Goal: Transaction & Acquisition: Download file/media

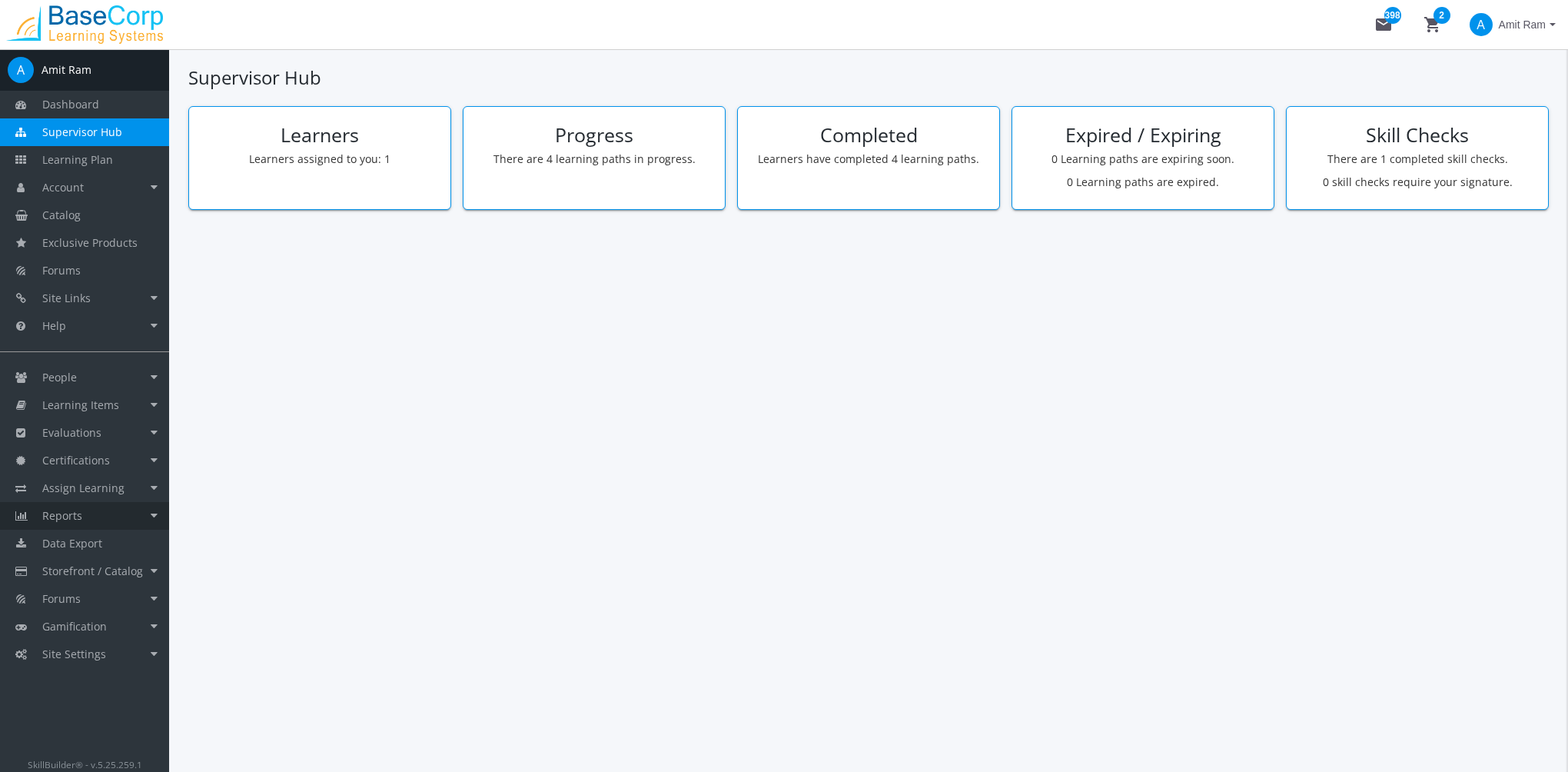
click at [110, 519] on link "Reports" at bounding box center [84, 516] width 169 height 28
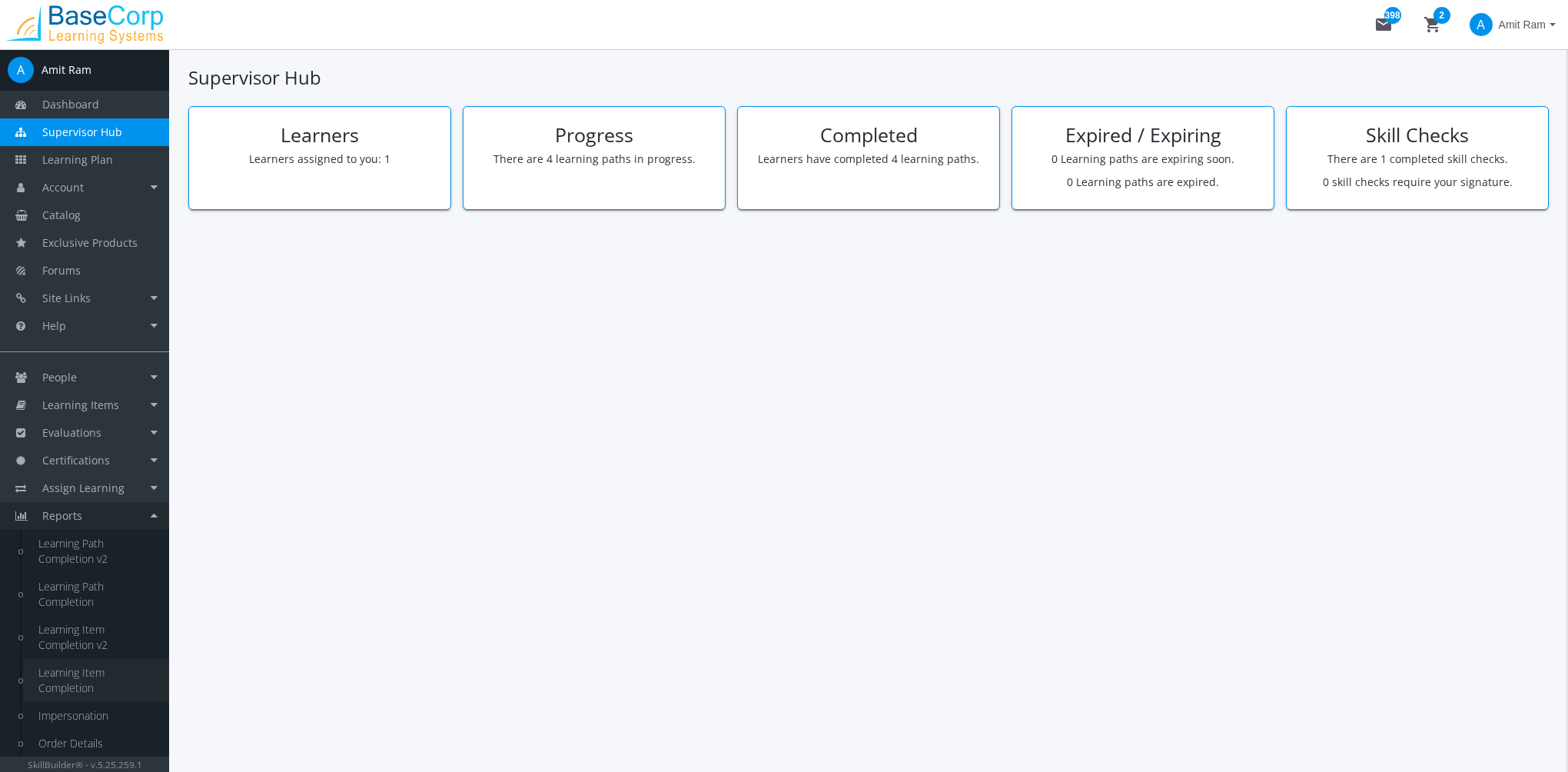
scroll to position [249, 0]
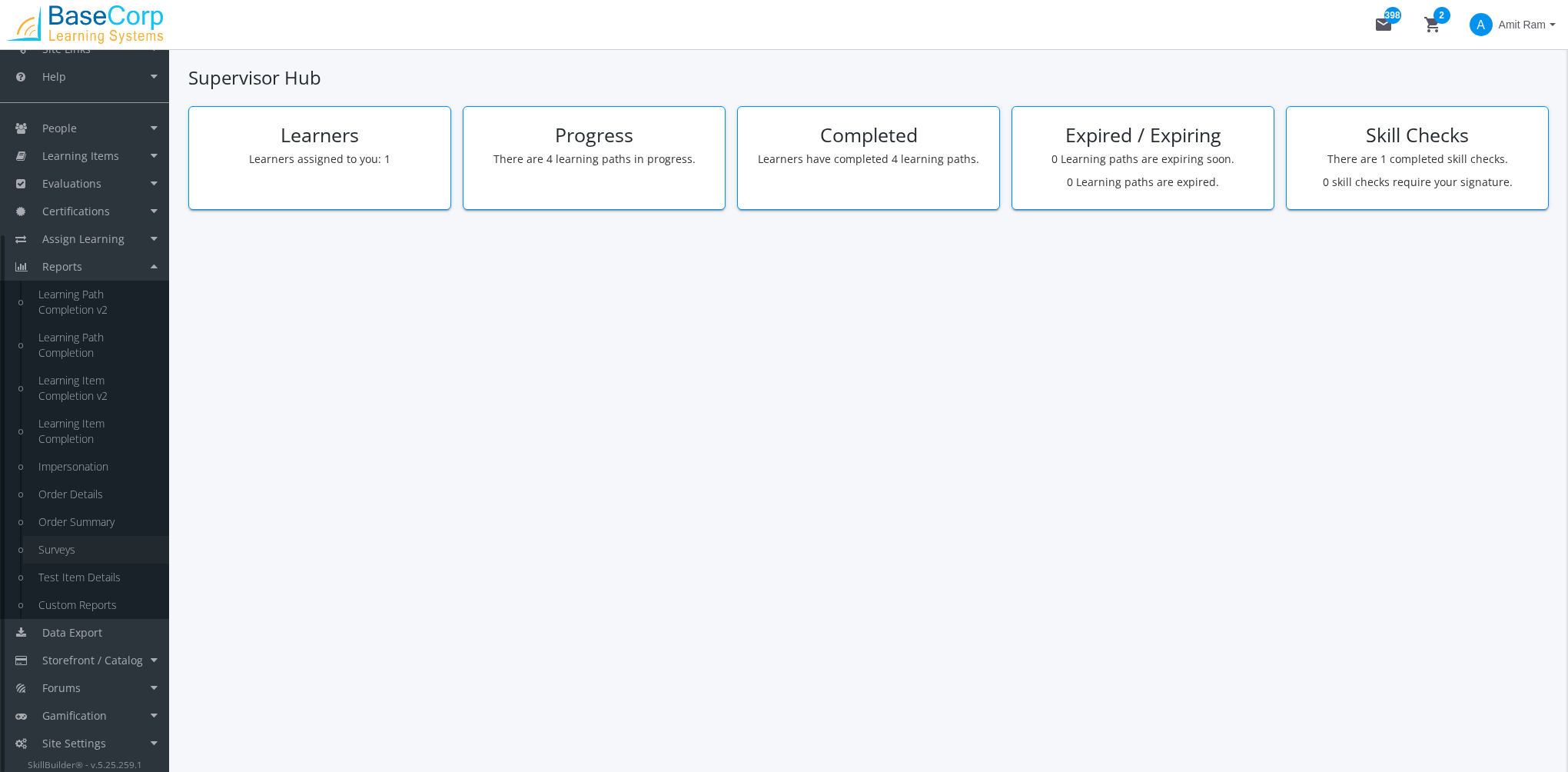
click at [83, 553] on link "Surveys" at bounding box center [96, 550] width 146 height 28
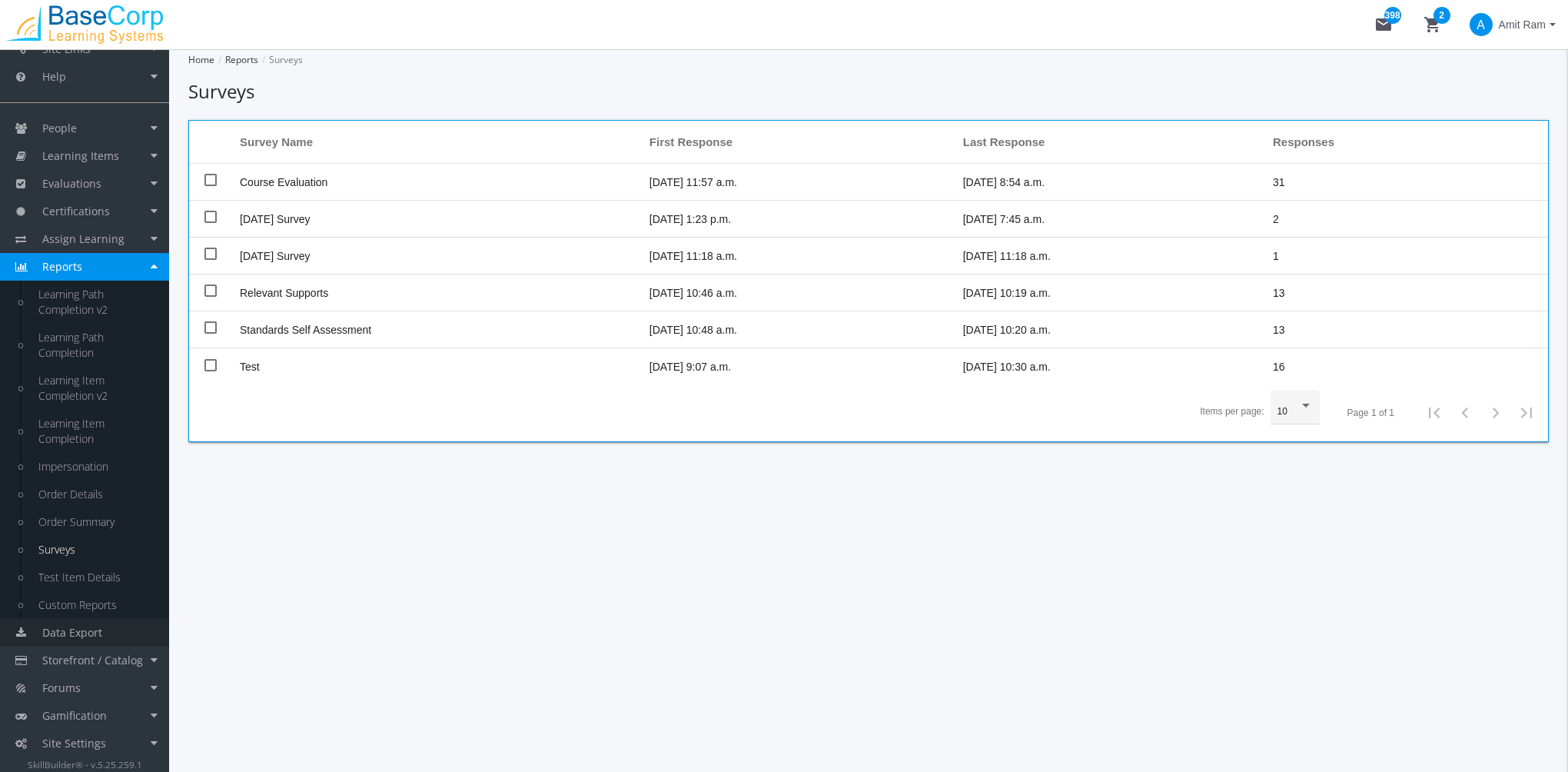
click at [93, 639] on link "Data Export" at bounding box center [84, 633] width 169 height 28
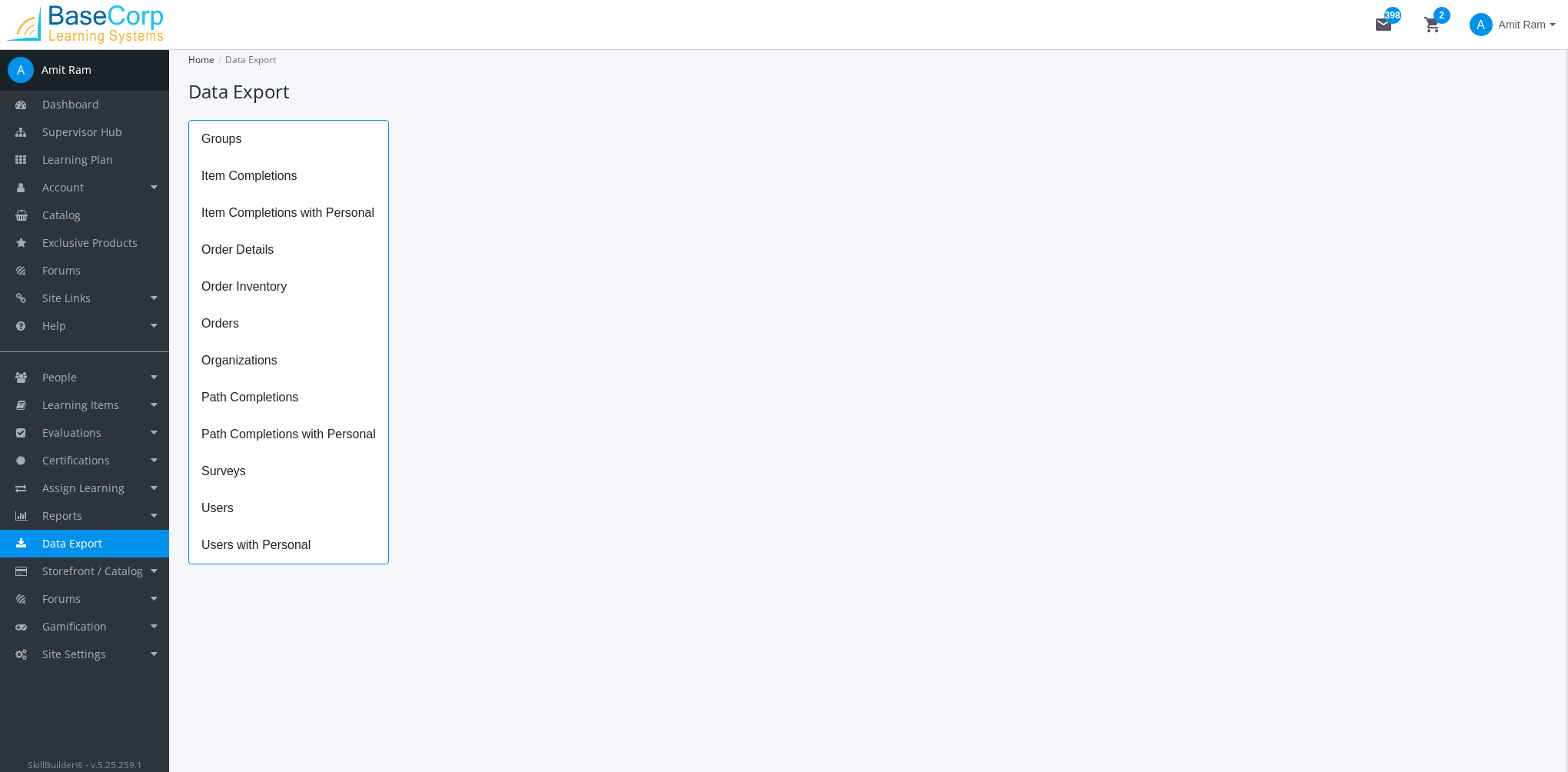
click at [243, 479] on span "Surveys" at bounding box center [288, 471] width 199 height 36
click at [756, 214] on icon "Open calendar" at bounding box center [754, 213] width 16 height 16
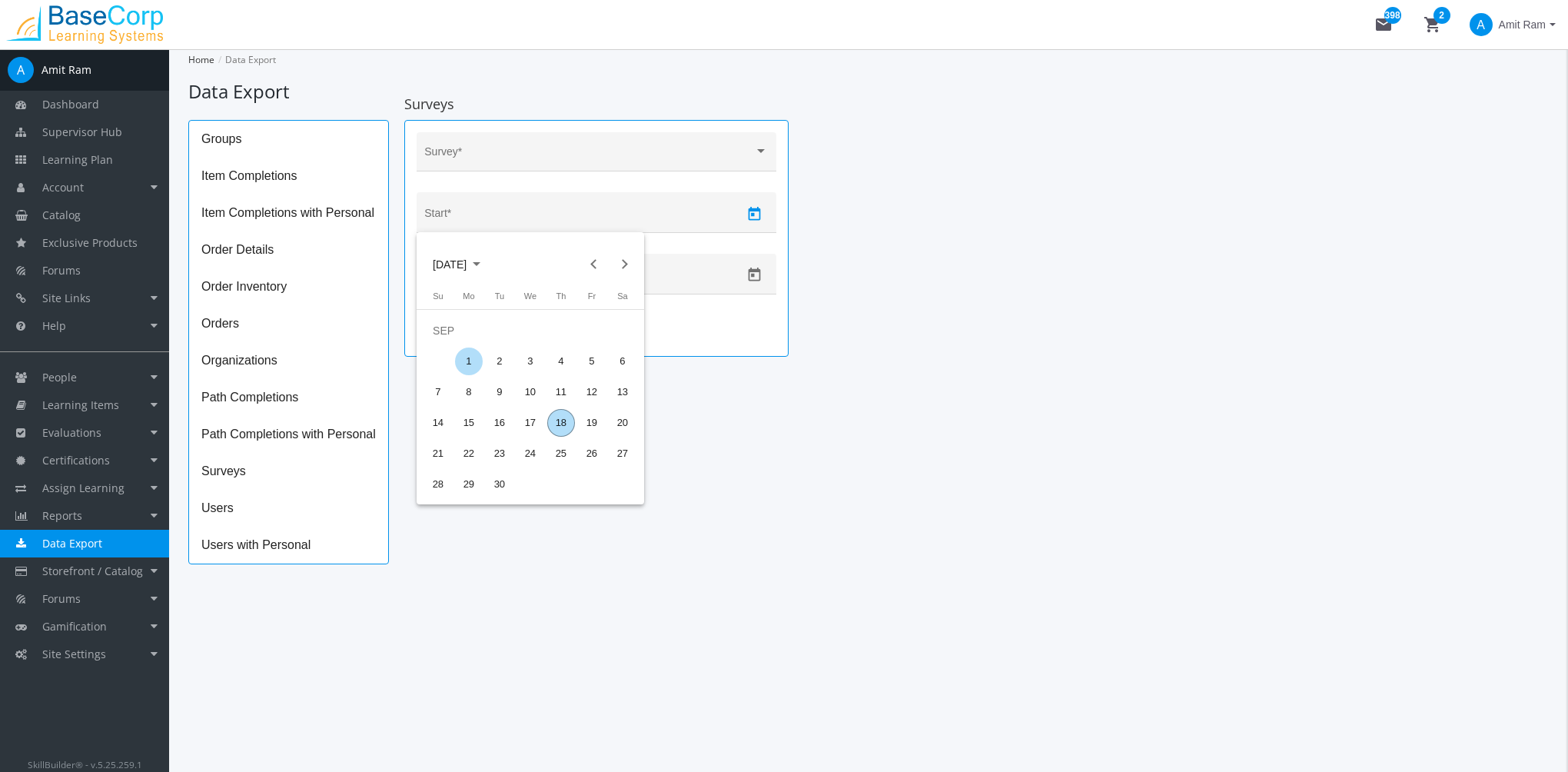
click at [472, 366] on div "1" at bounding box center [469, 361] width 28 height 28
click at [744, 283] on button "Open calendar" at bounding box center [754, 274] width 27 height 27
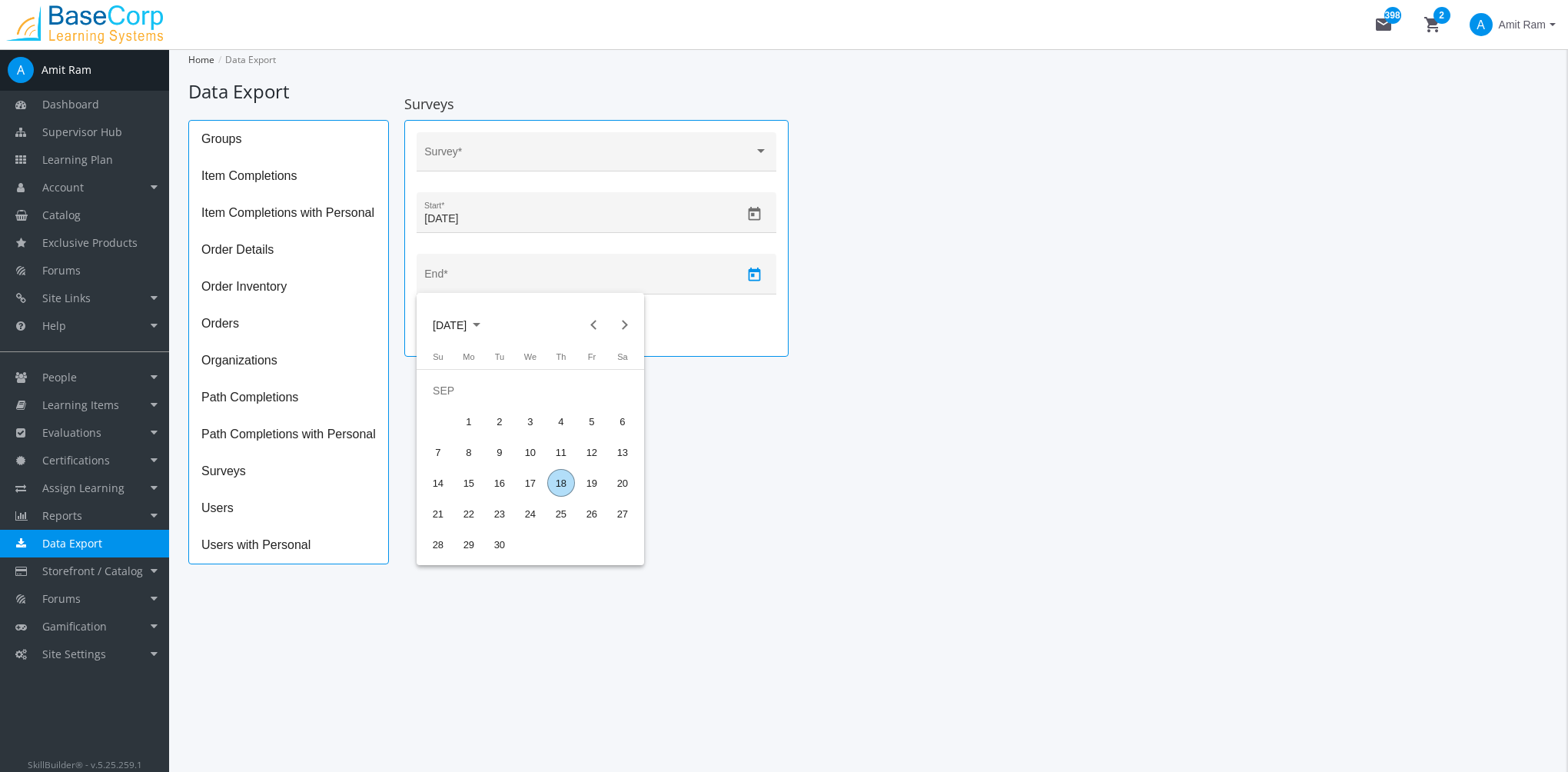
click at [751, 215] on div at bounding box center [784, 386] width 1568 height 772
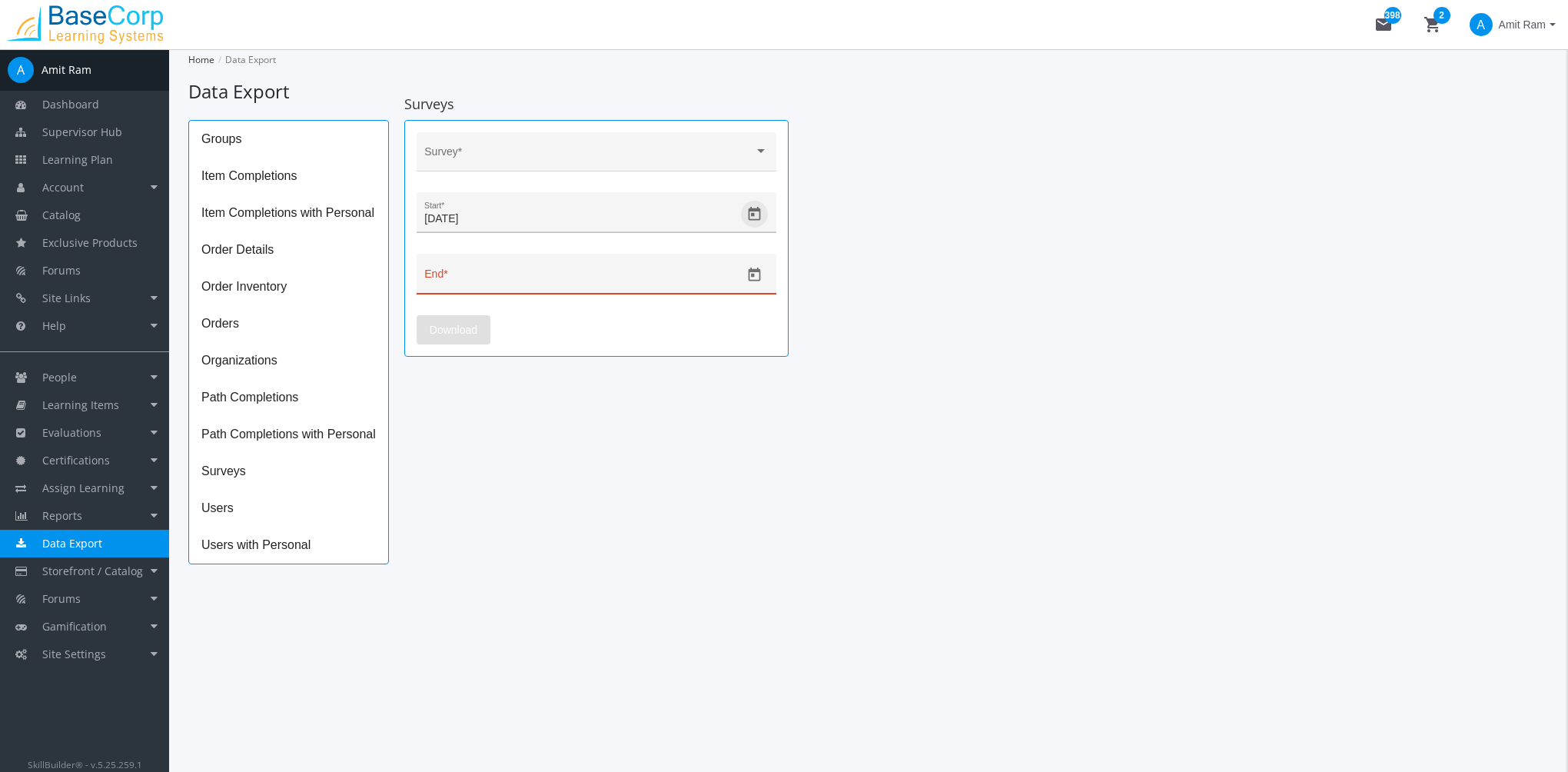
click at [750, 209] on icon "Open calendar" at bounding box center [754, 212] width 12 height 14
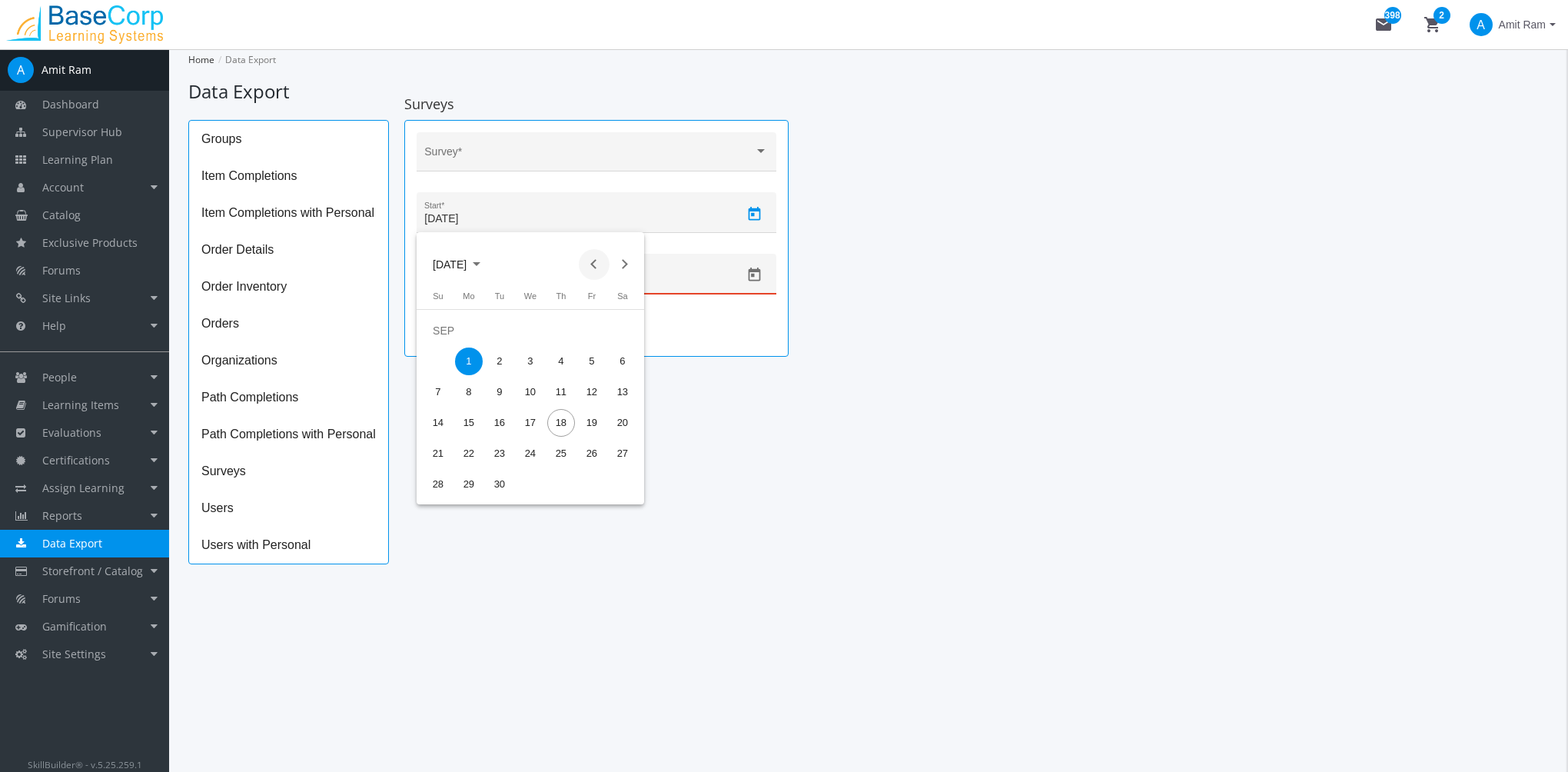
click at [589, 265] on button "Previous month" at bounding box center [594, 264] width 31 height 31
click at [589, 264] on button "Previous month" at bounding box center [594, 264] width 31 height 31
click at [590, 264] on button "Previous month" at bounding box center [594, 264] width 31 height 31
click at [470, 366] on div "2" at bounding box center [469, 361] width 28 height 28
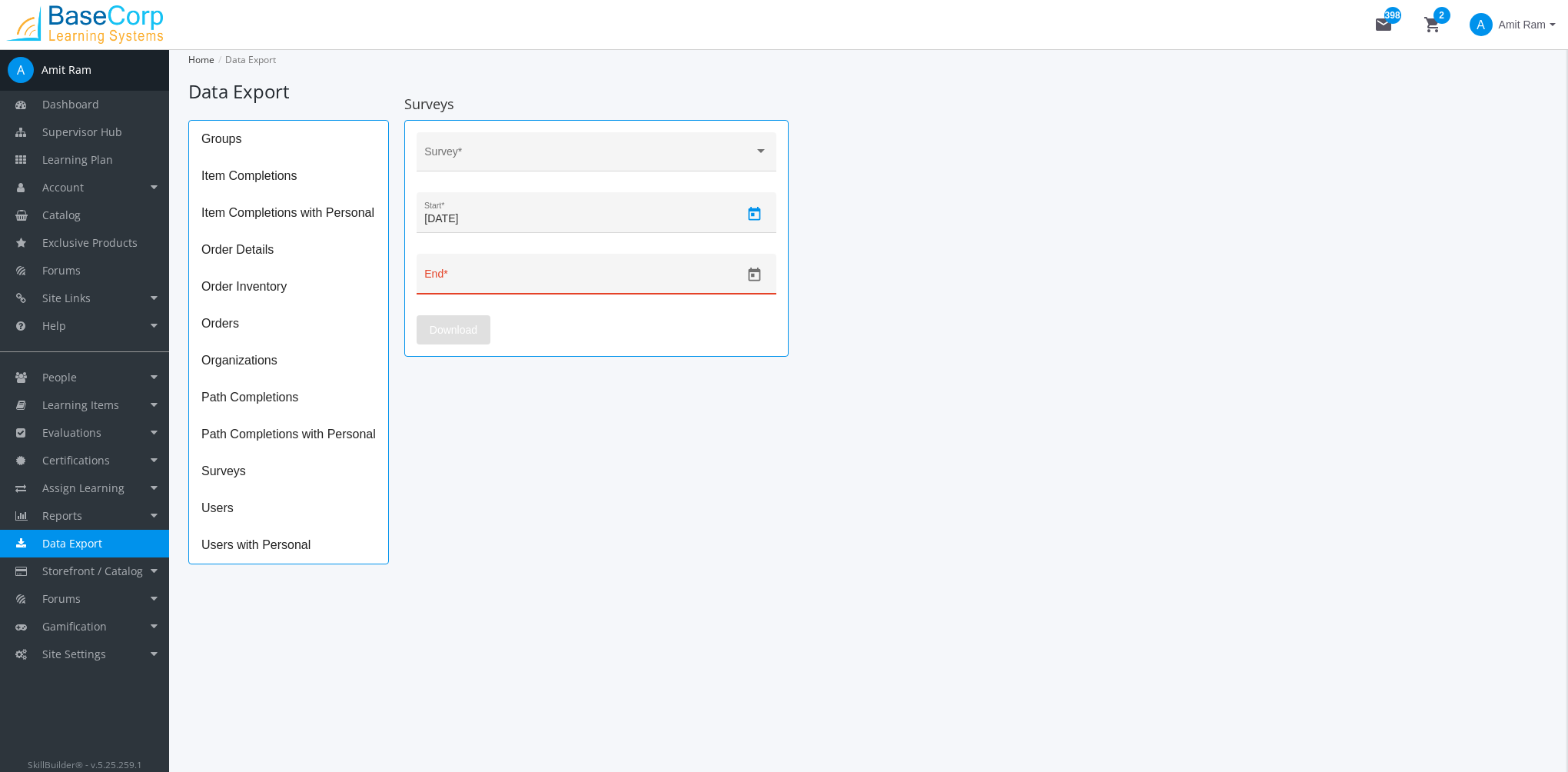
type input "[DATE]"
click at [760, 275] on icon "Open calendar" at bounding box center [754, 274] width 12 height 14
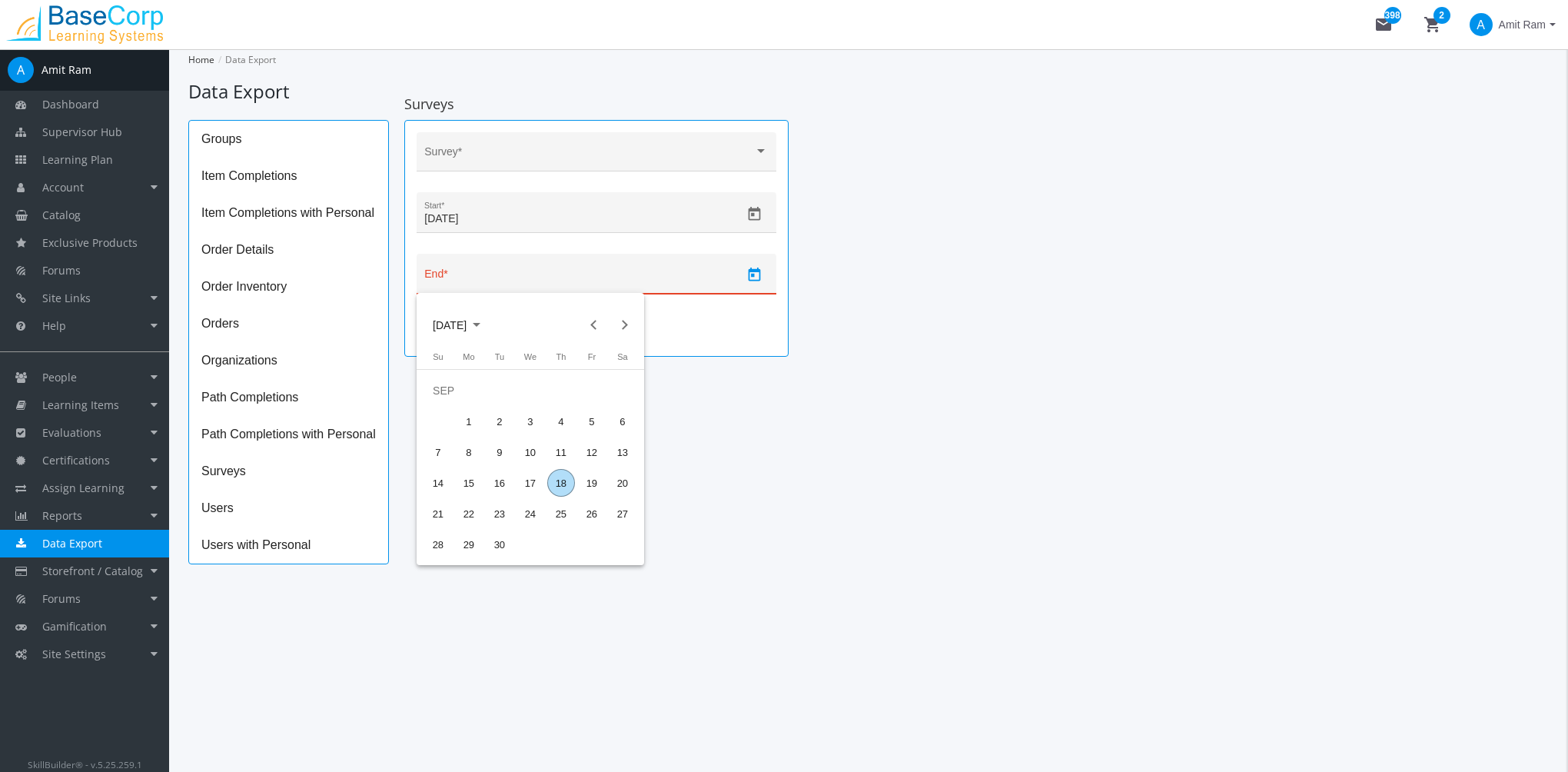
click at [559, 486] on div "18" at bounding box center [561, 483] width 28 height 28
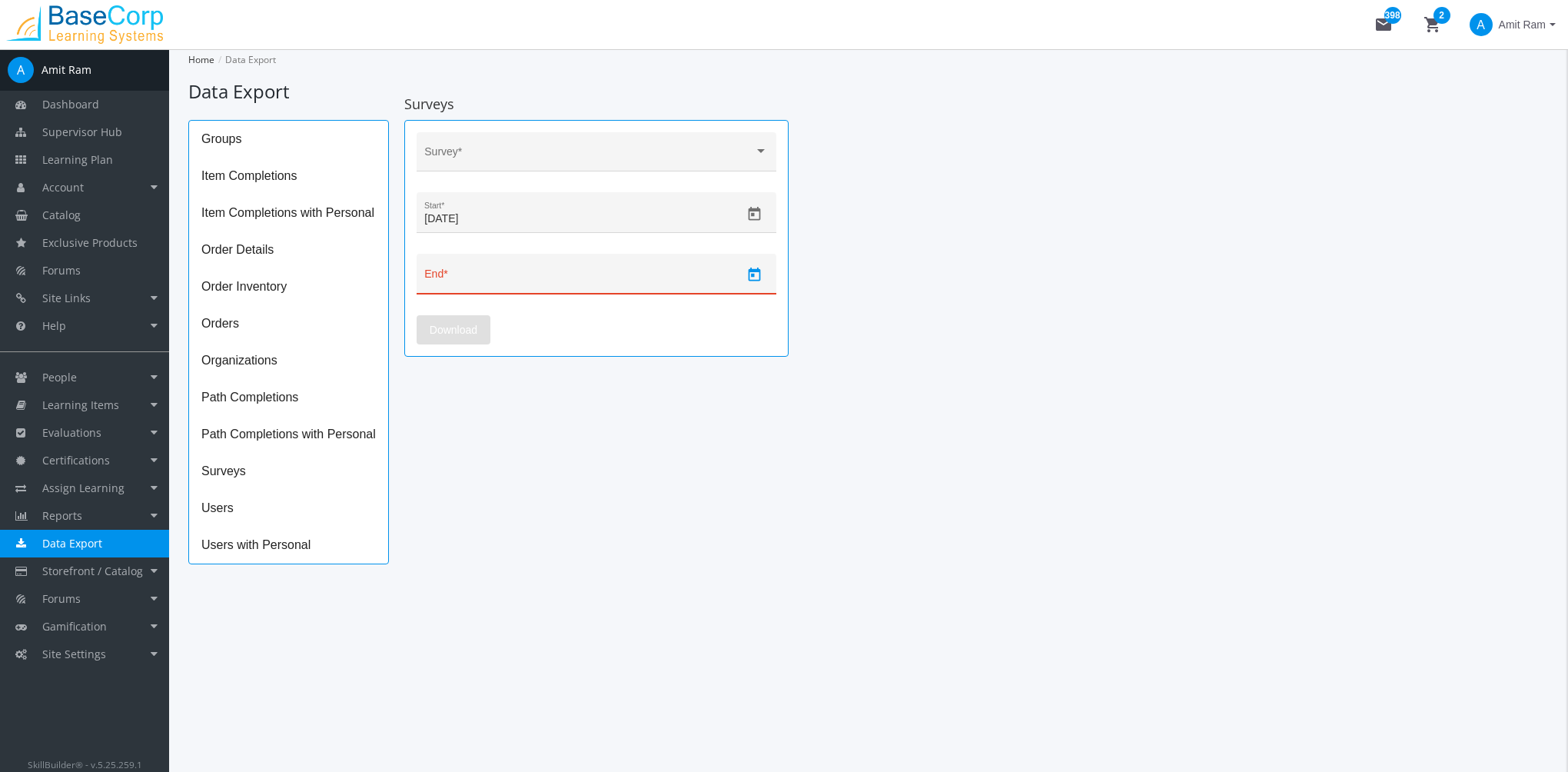
type input "[DATE]"
click at [530, 125] on div "Survey * [DATE] Start * [DATE] End * Download" at bounding box center [596, 238] width 385 height 237
click at [536, 148] on div "Survey *" at bounding box center [595, 156] width 343 height 32
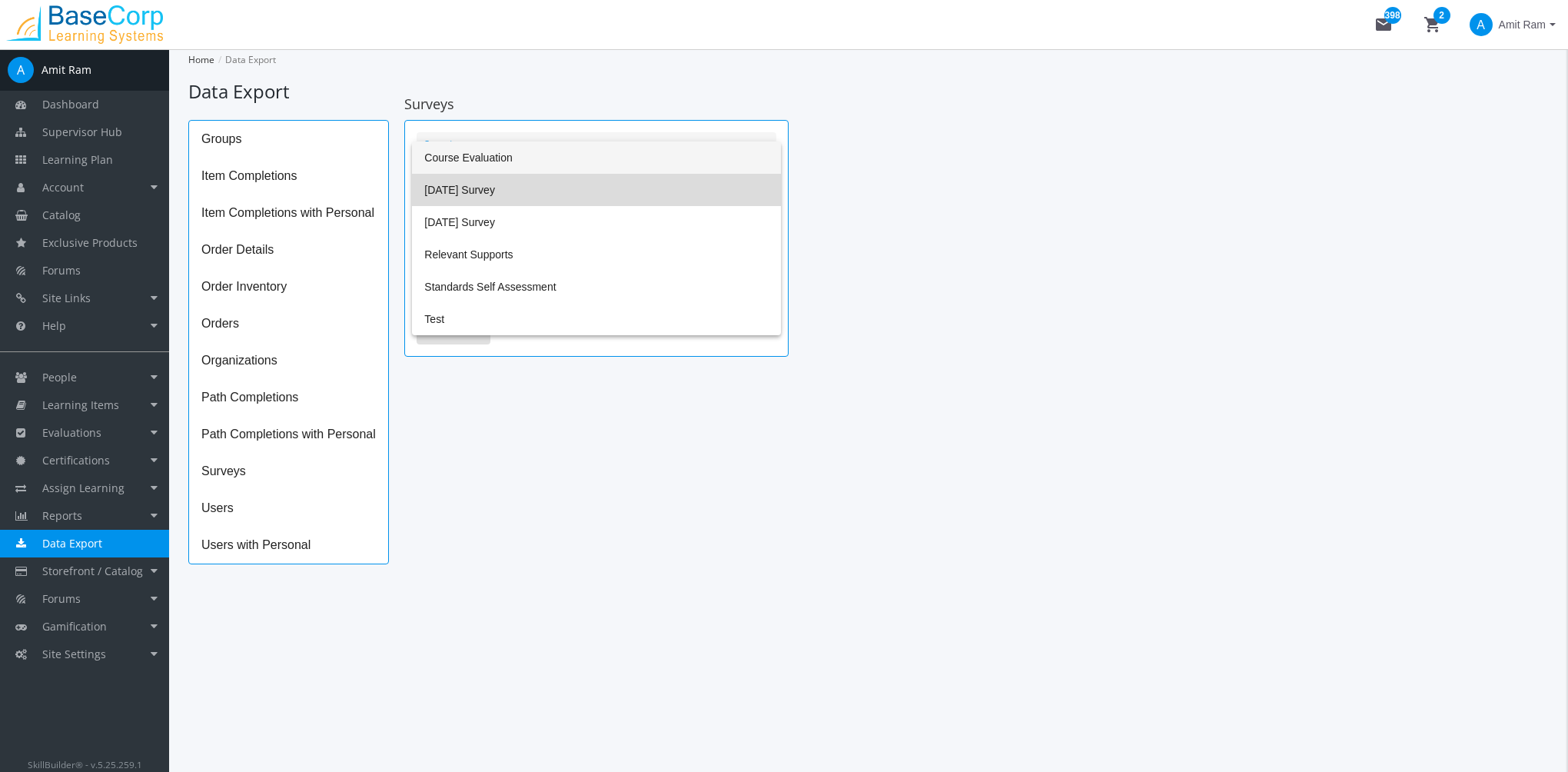
click at [525, 187] on span "[DATE] Survey" at bounding box center [595, 190] width 343 height 33
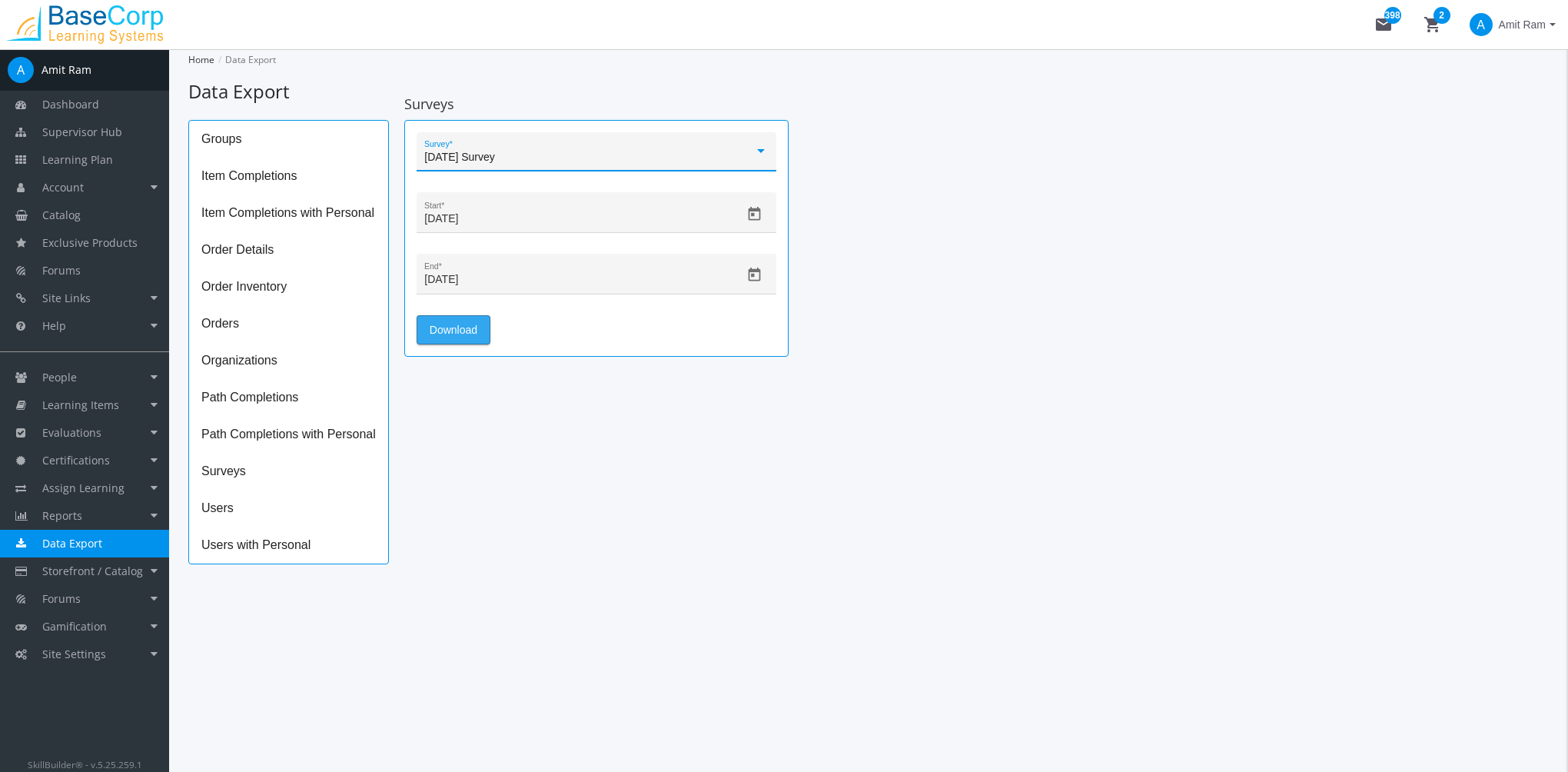
click at [467, 334] on span "Download" at bounding box center [453, 330] width 48 height 28
click at [748, 217] on icon "Open calendar" at bounding box center [754, 213] width 16 height 16
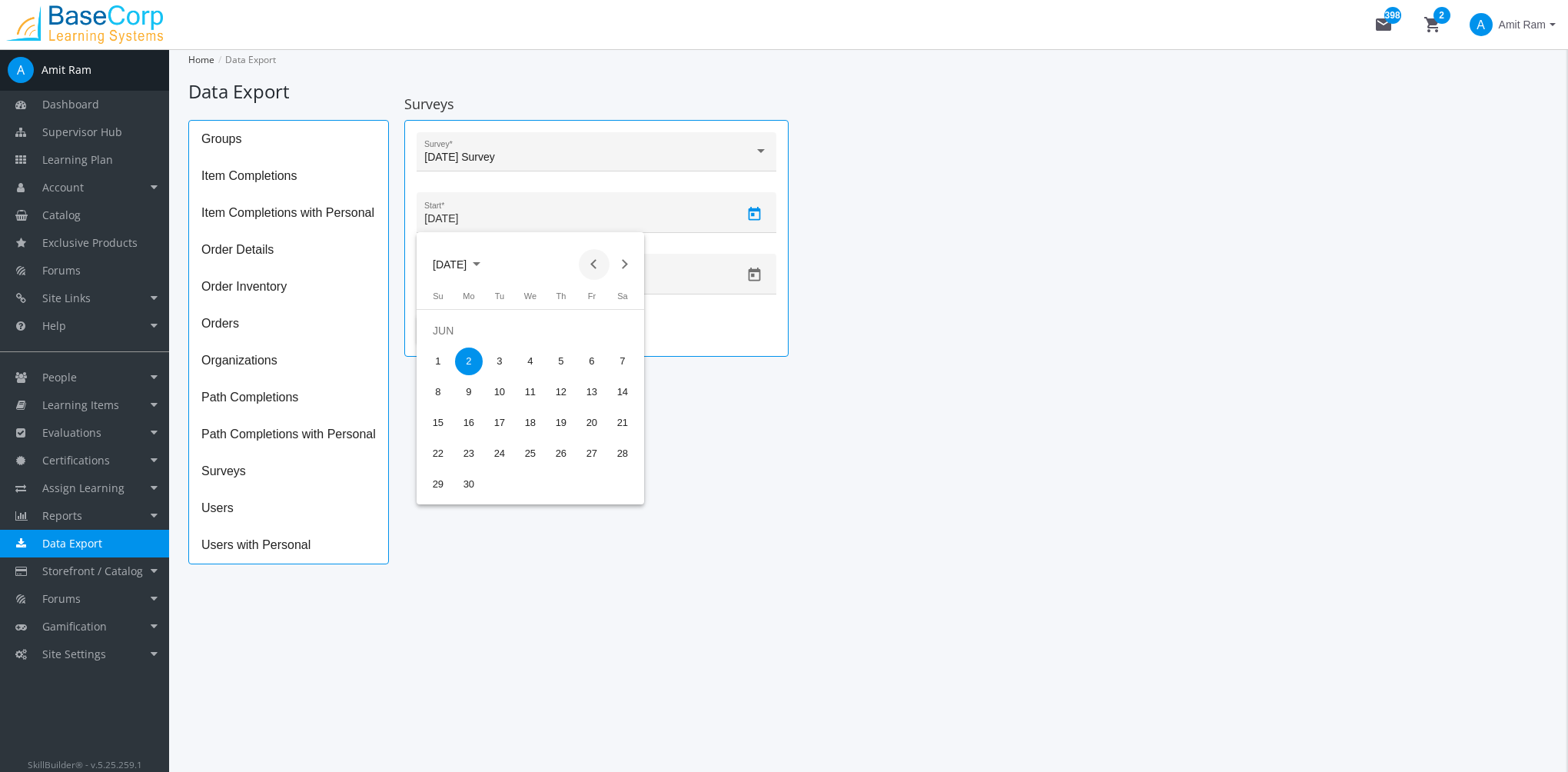
click at [592, 265] on button "Previous month" at bounding box center [594, 264] width 31 height 31
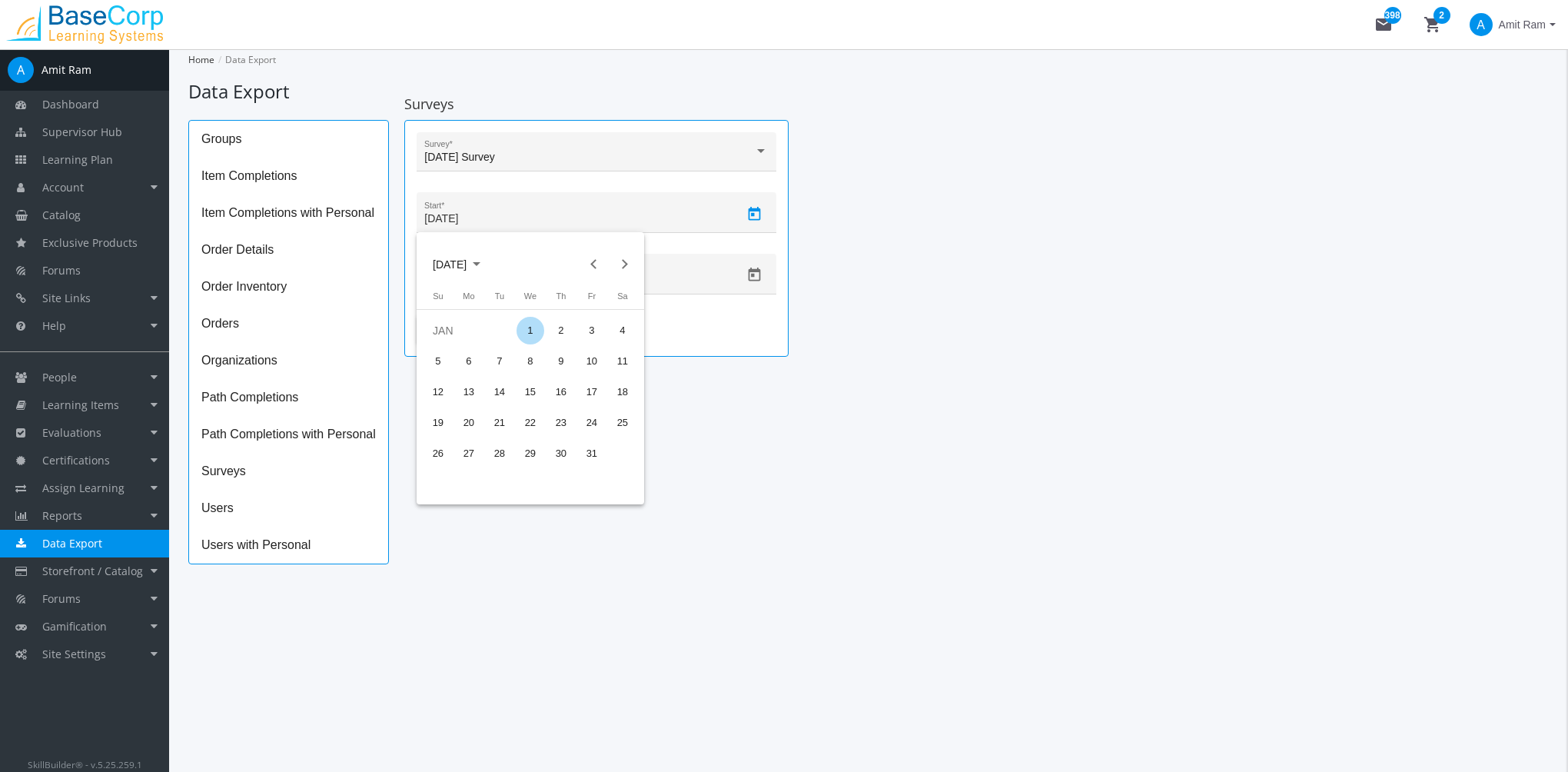
click at [538, 329] on div "1" at bounding box center [530, 330] width 28 height 28
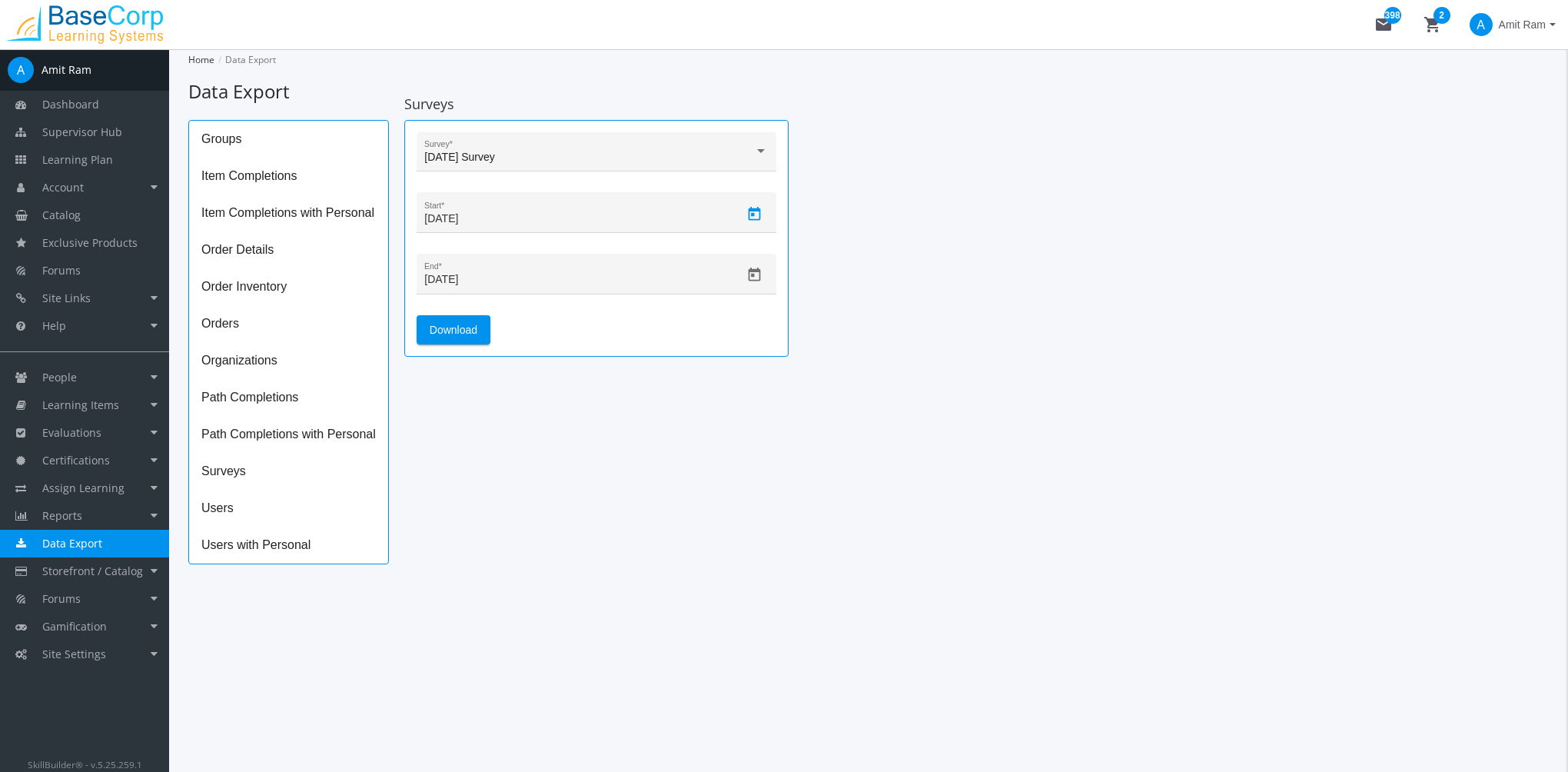
type input "[DATE]"
click at [473, 325] on span "Download" at bounding box center [453, 330] width 48 height 28
click at [951, 390] on div "Groups Item Completions Item Completions with Personal Order Details Order Inve…" at bounding box center [868, 342] width 1360 height 444
click at [234, 472] on span "Surveys" at bounding box center [288, 471] width 199 height 36
click at [88, 517] on link "Reports" at bounding box center [84, 516] width 169 height 28
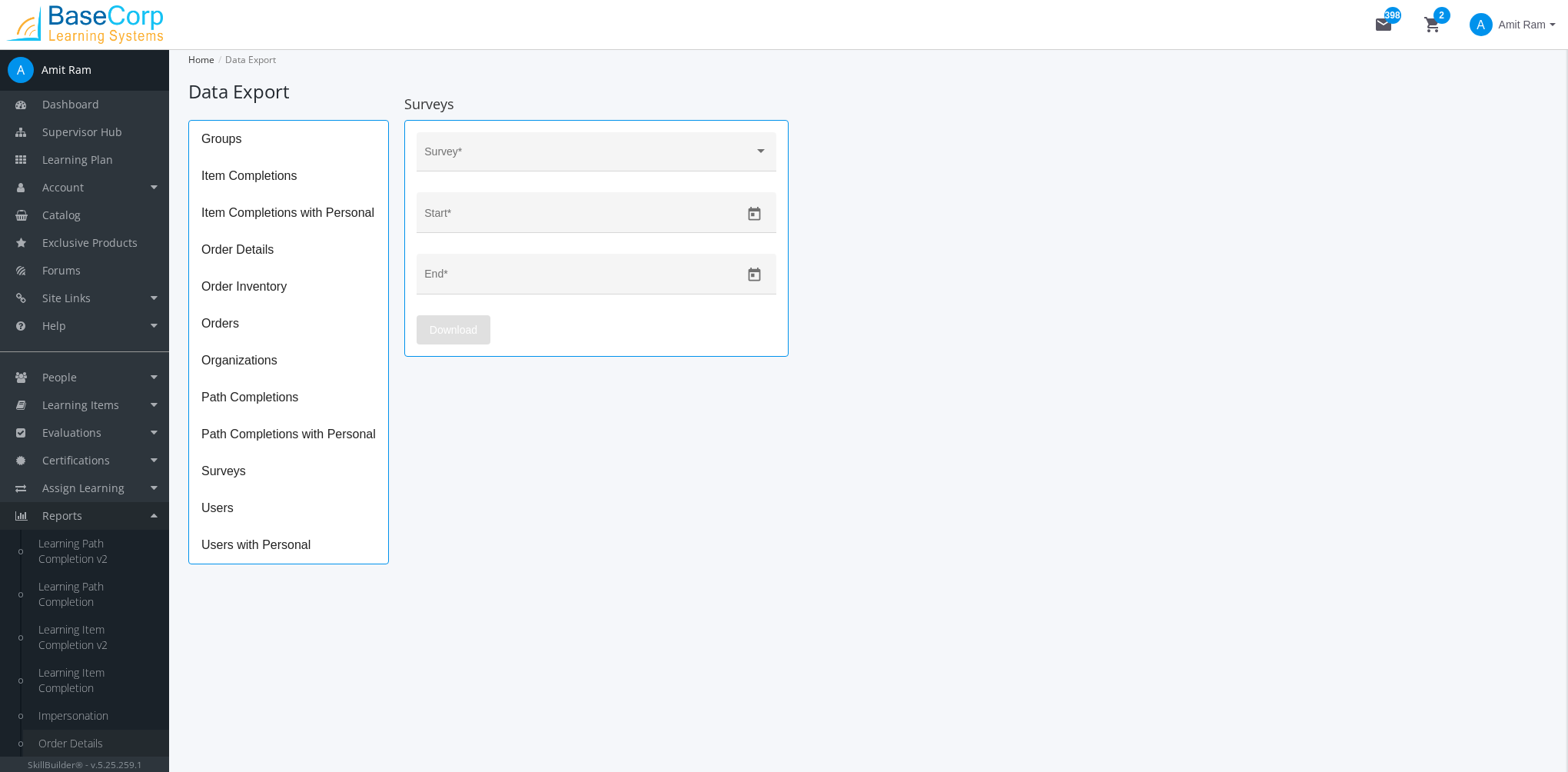
scroll to position [144, 0]
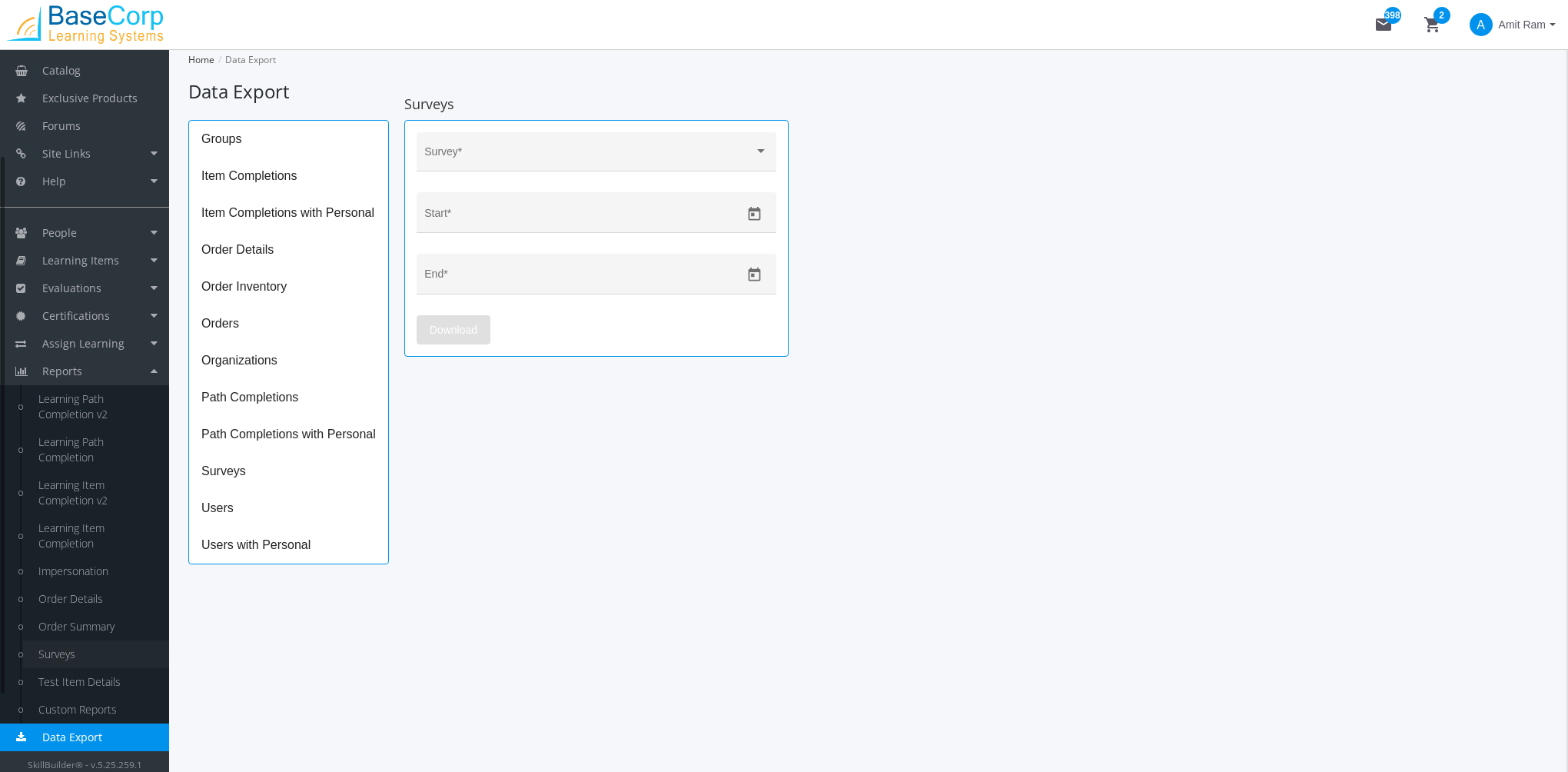
click at [77, 660] on link "Surveys" at bounding box center [96, 654] width 146 height 28
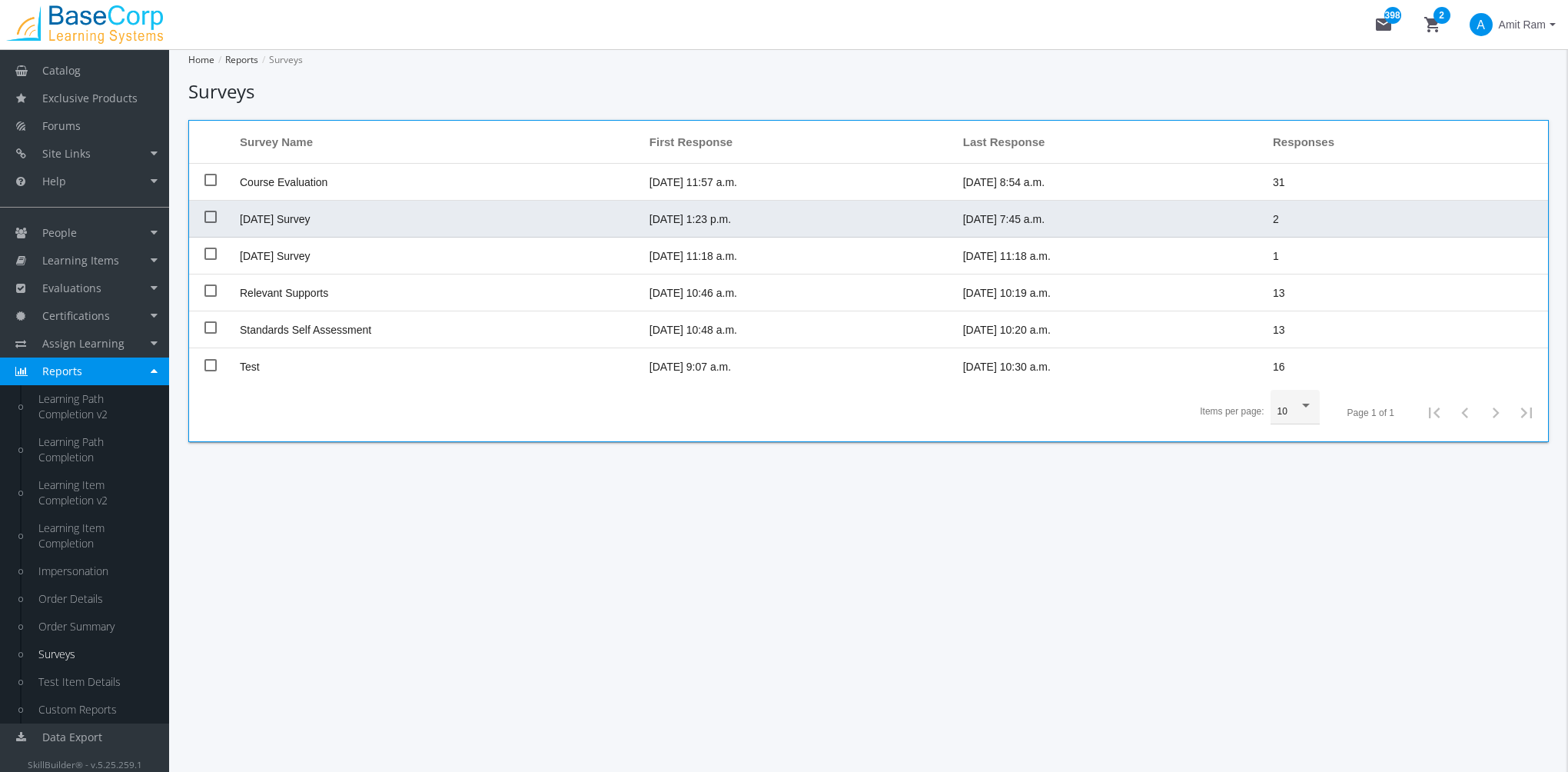
click at [295, 217] on span "[DATE] Survey" at bounding box center [275, 219] width 71 height 12
checkbox input "true"
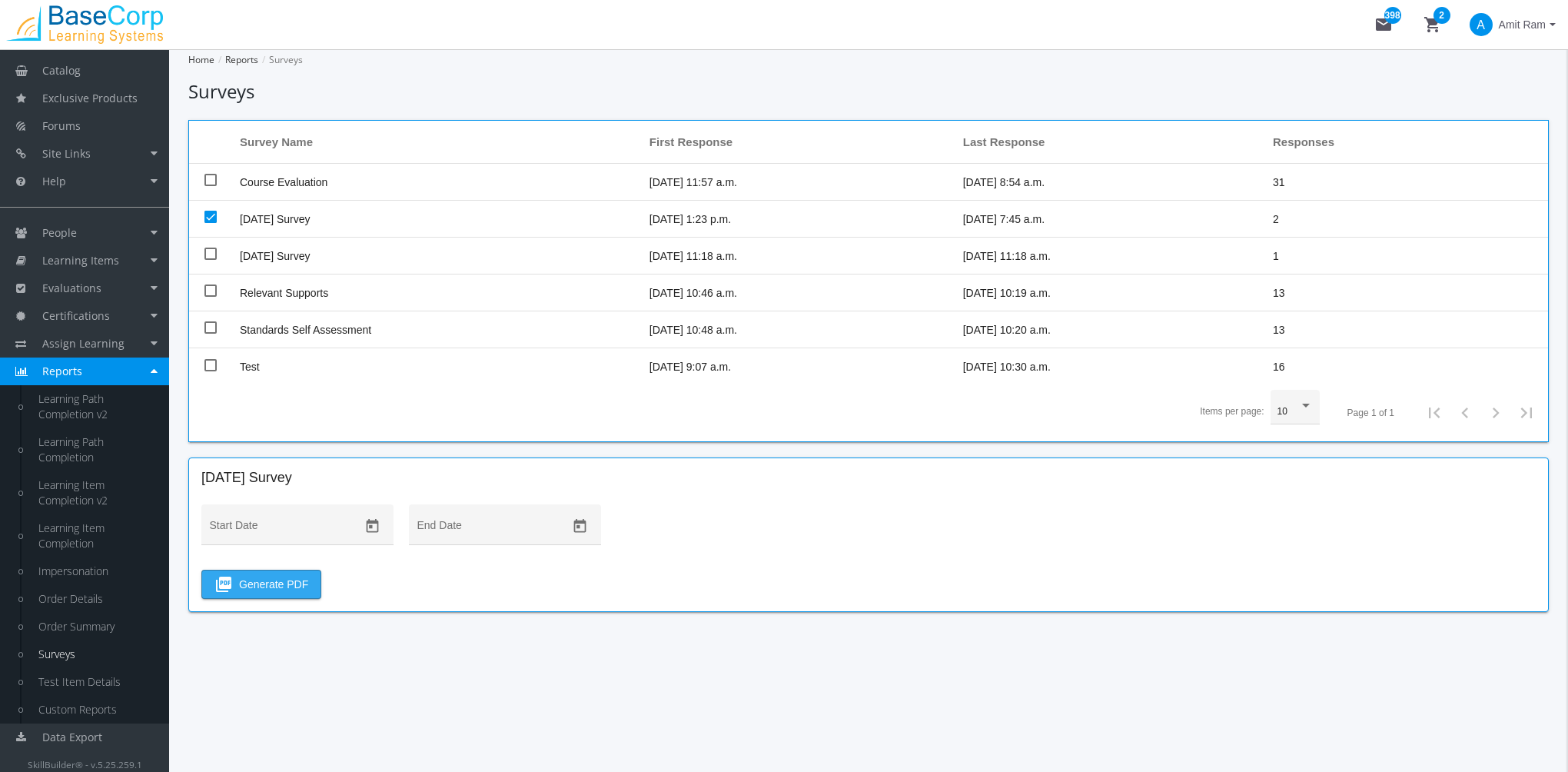
click at [285, 581] on span "picture_as_pdf Generate PDF" at bounding box center [261, 585] width 94 height 28
click at [107, 741] on link "Data Export" at bounding box center [84, 737] width 169 height 28
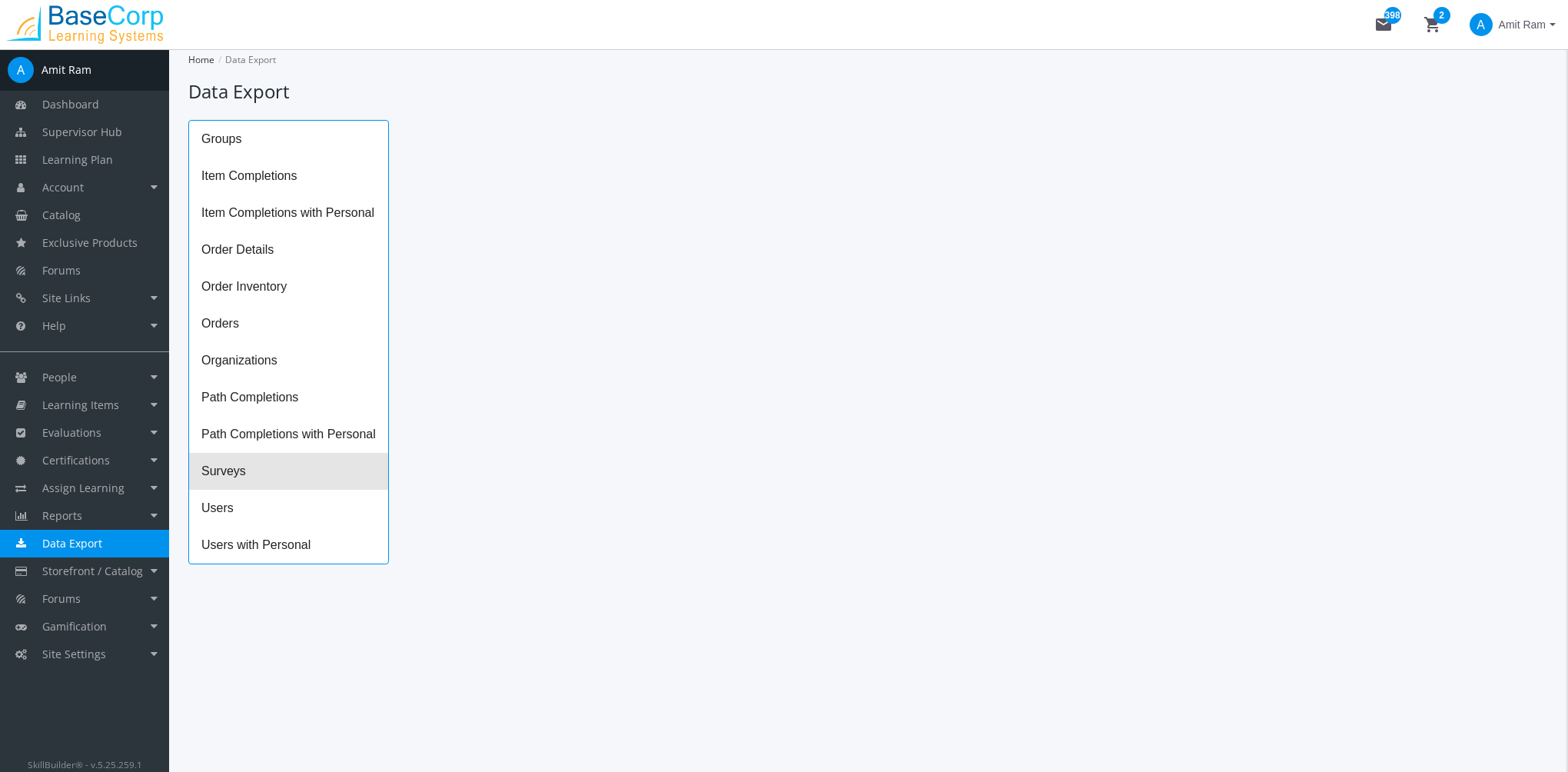
click at [217, 467] on span "Surveys" at bounding box center [288, 471] width 199 height 36
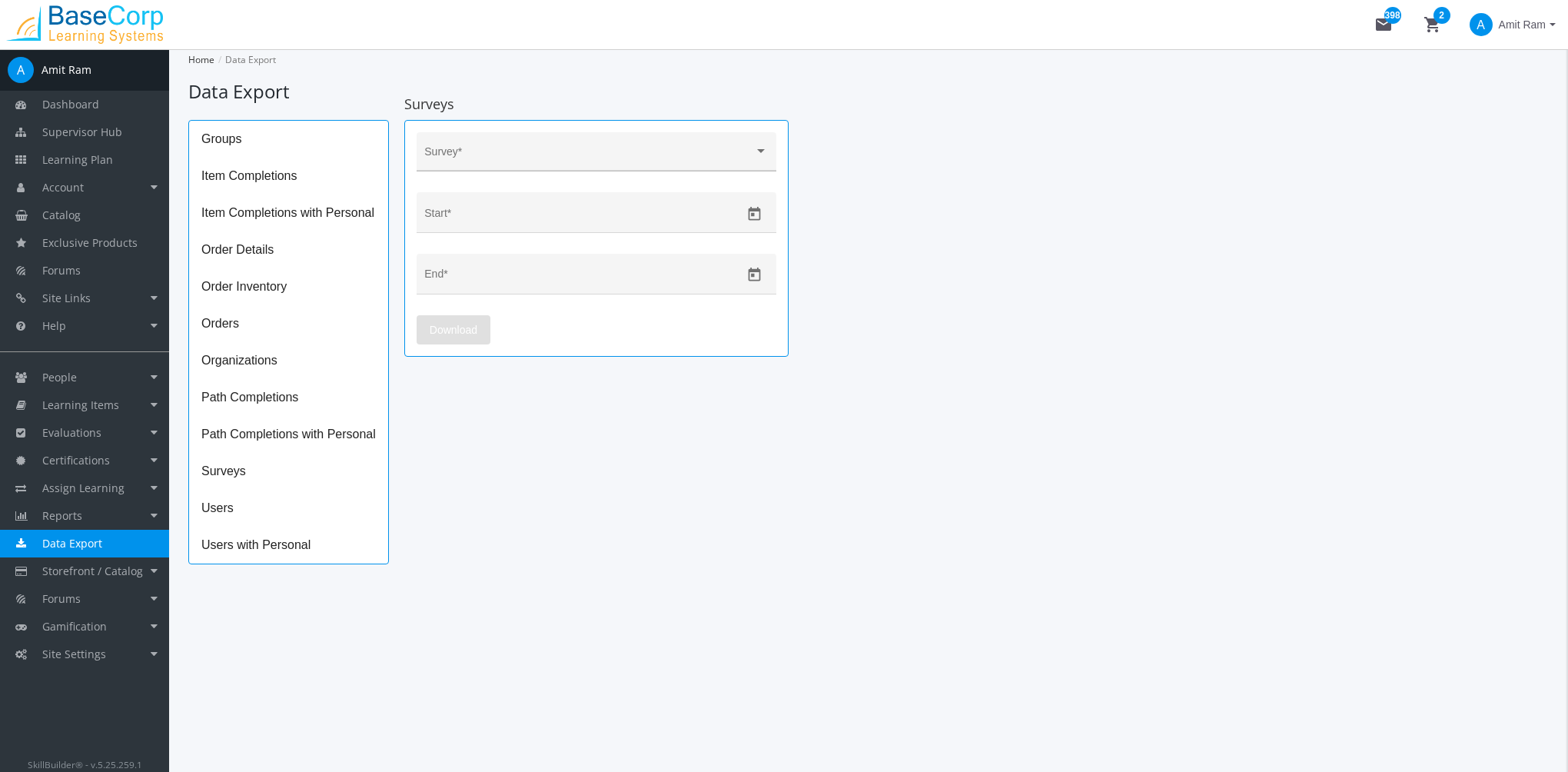
click at [766, 144] on div "Survey *" at bounding box center [595, 156] width 343 height 32
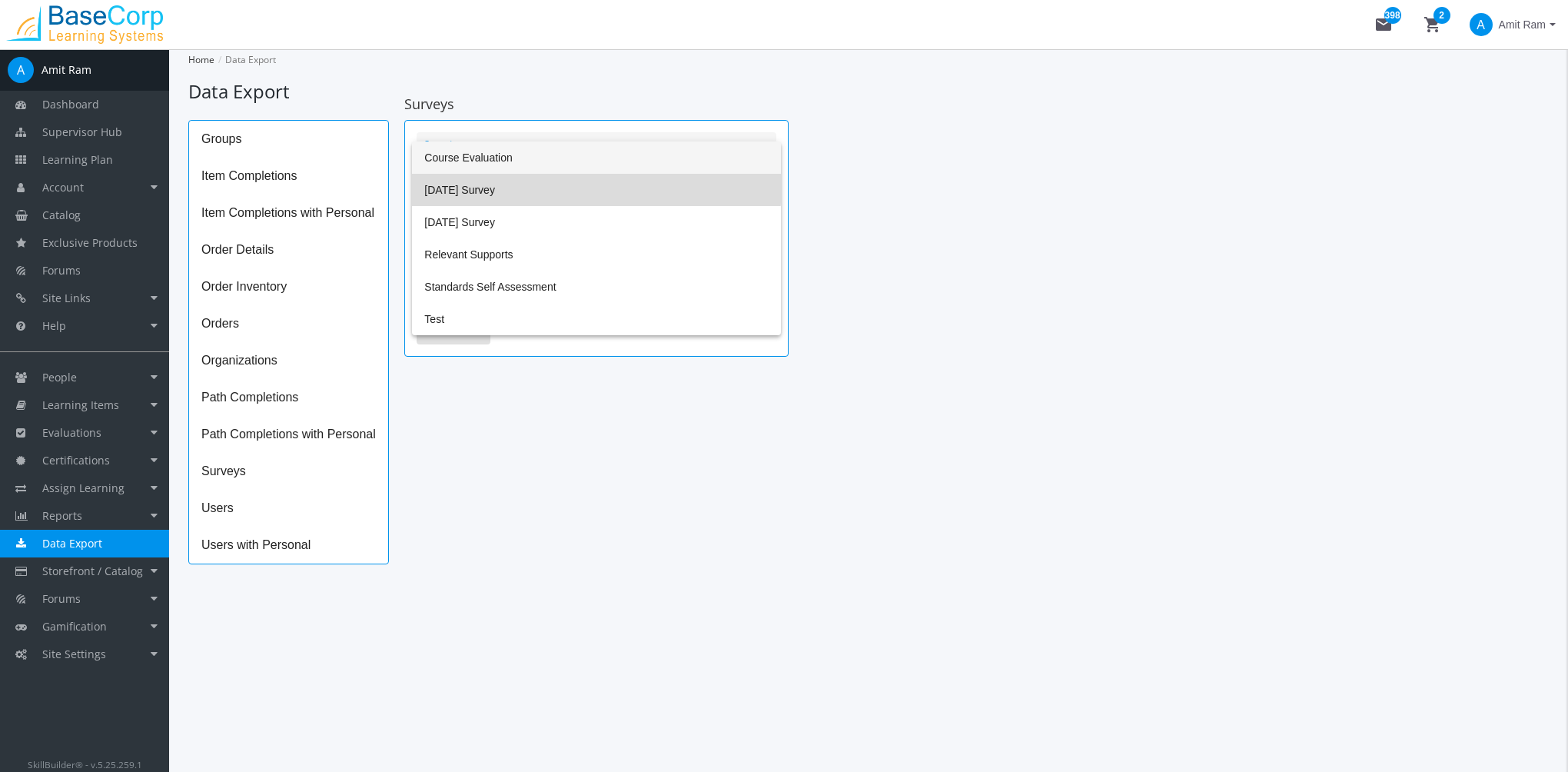
click at [574, 185] on span "[DATE] Survey" at bounding box center [595, 190] width 343 height 33
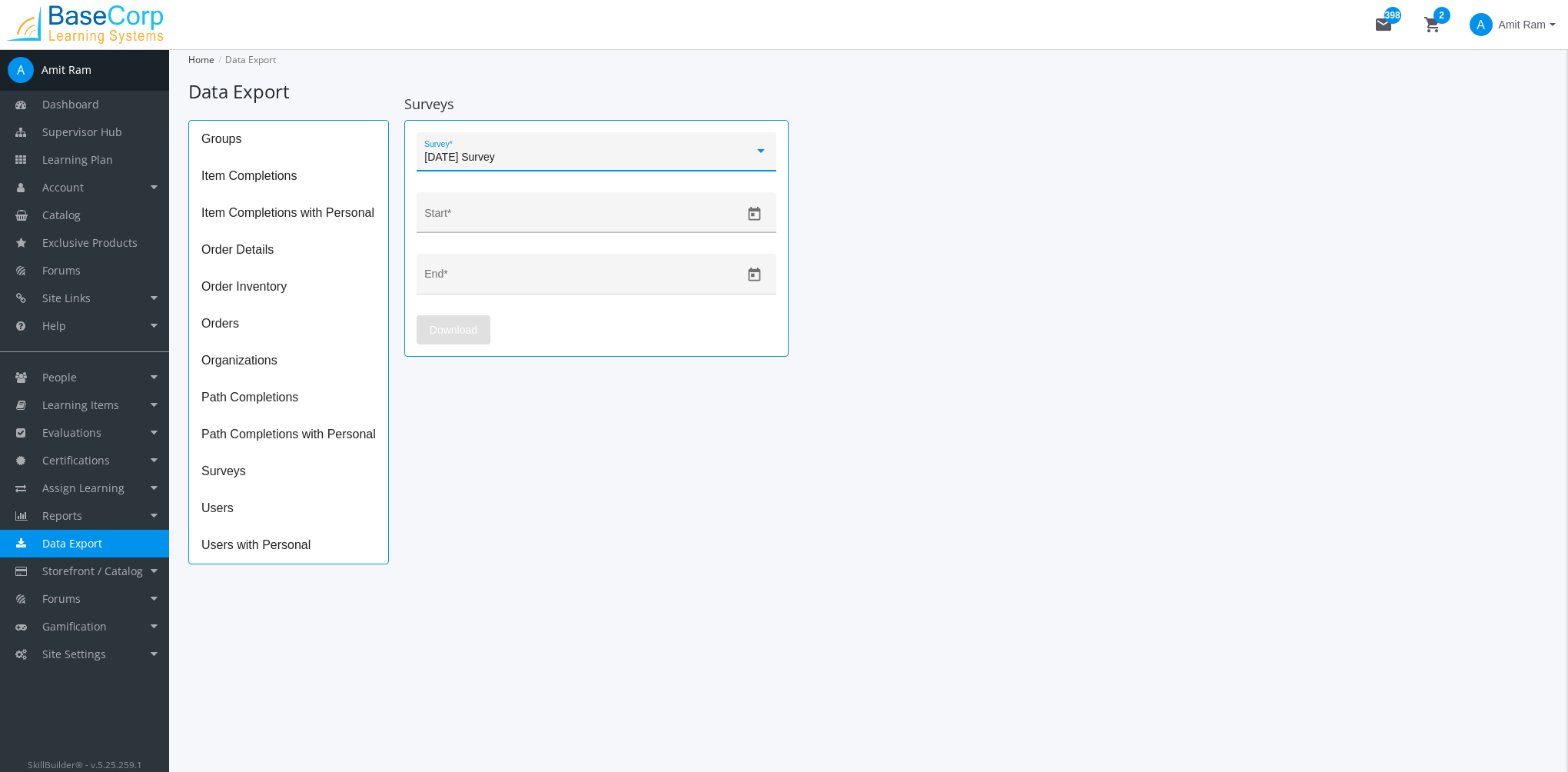
click at [756, 214] on icon "Open calendar" at bounding box center [754, 213] width 16 height 16
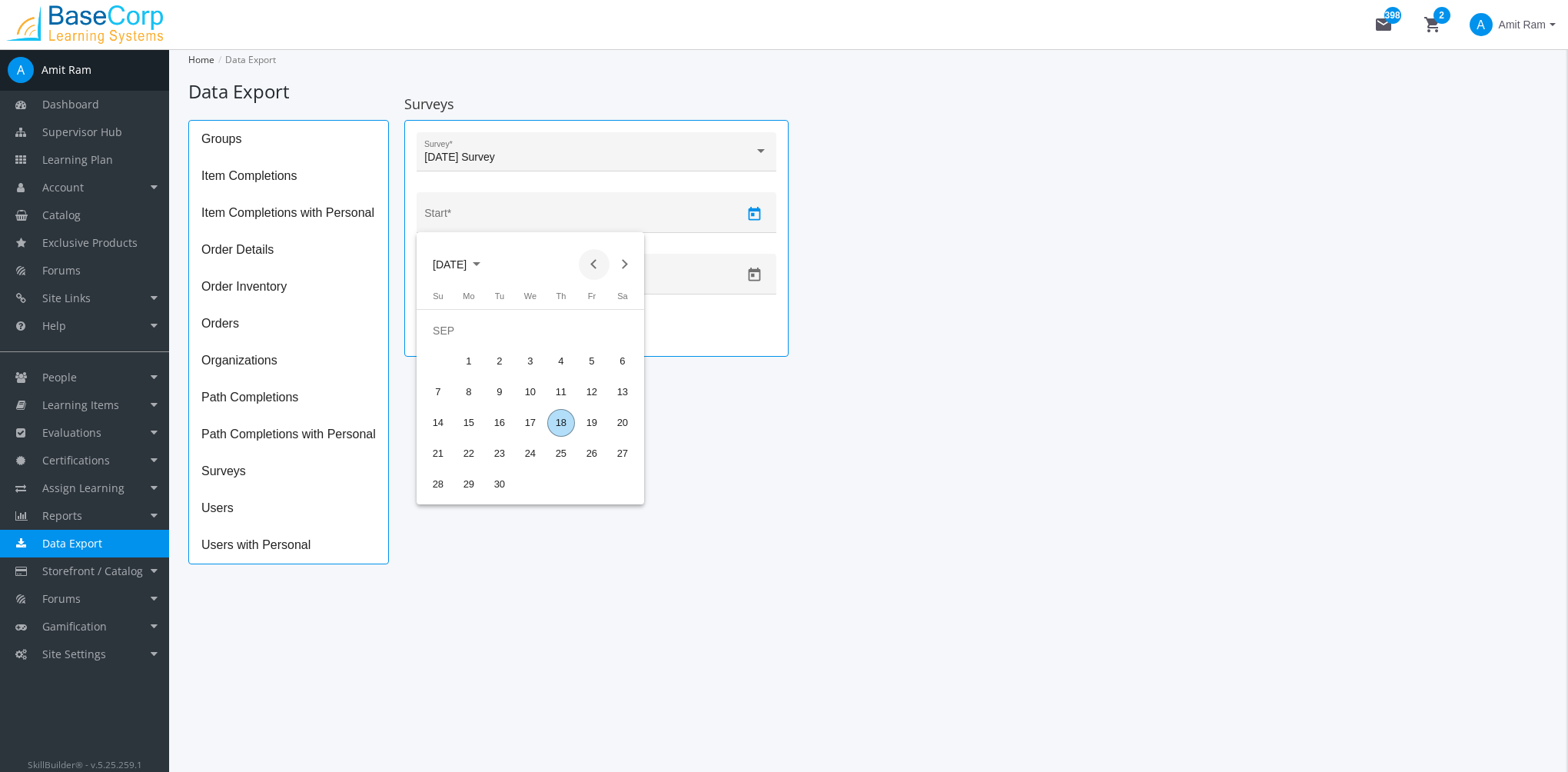
click at [596, 267] on button "Previous month" at bounding box center [594, 264] width 31 height 31
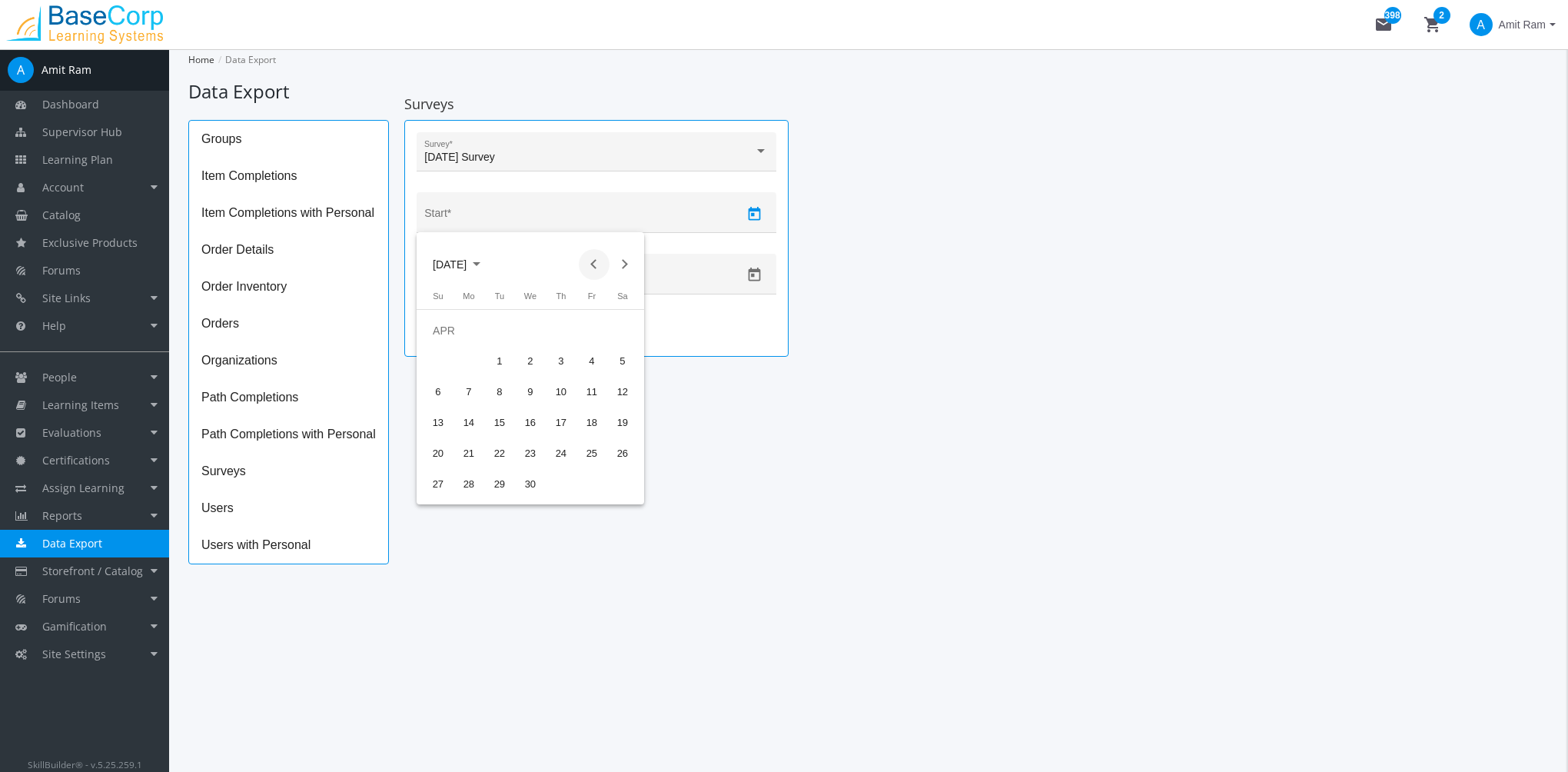
click at [596, 267] on button "Previous month" at bounding box center [594, 264] width 31 height 31
click at [596, 265] on button "Previous month" at bounding box center [594, 264] width 31 height 31
click at [433, 357] on div "2" at bounding box center [438, 361] width 28 height 28
type input "[DATE]"
click at [748, 267] on icon "Open calendar" at bounding box center [754, 274] width 16 height 16
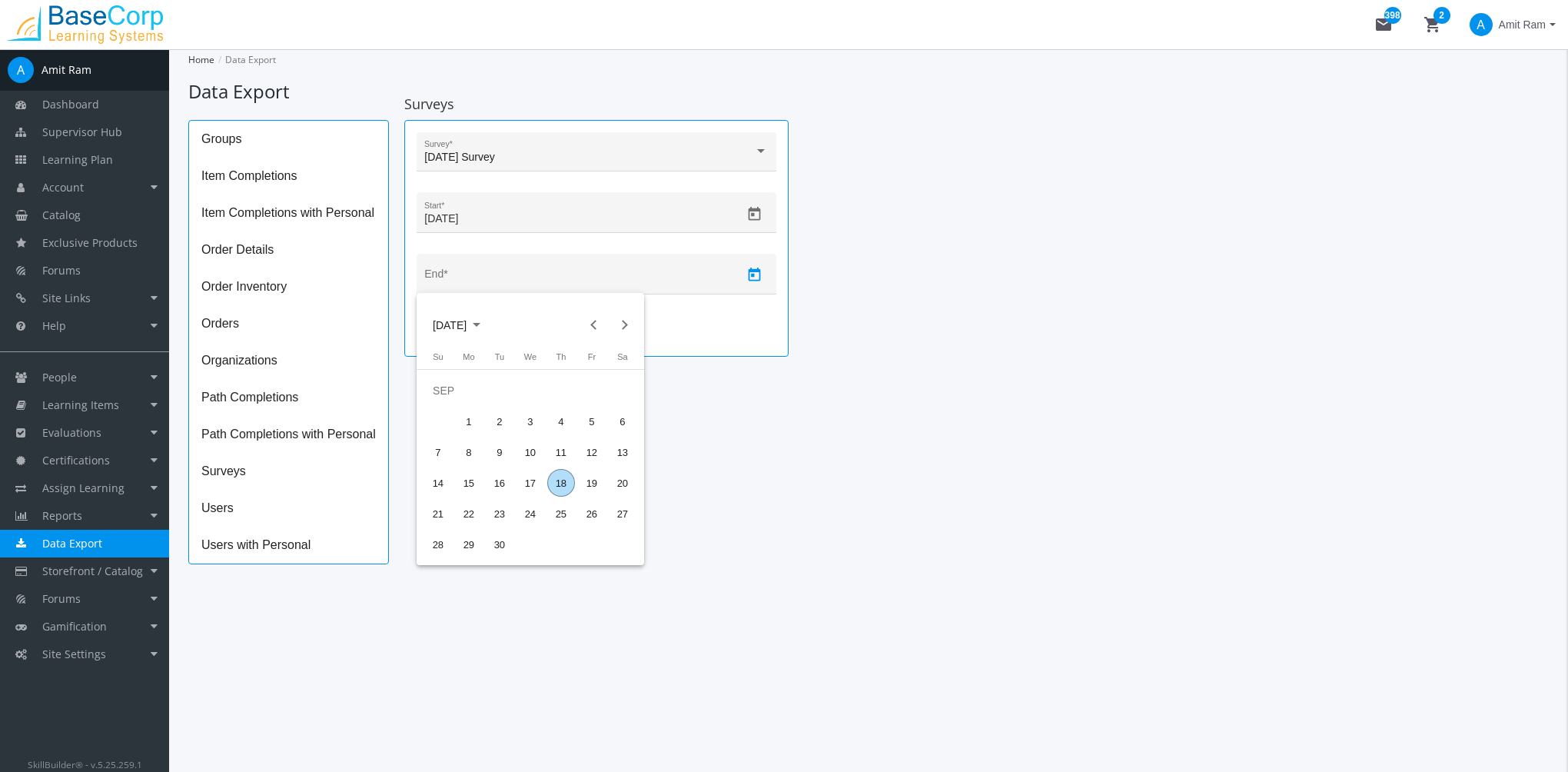
click at [559, 486] on div "18" at bounding box center [561, 483] width 28 height 28
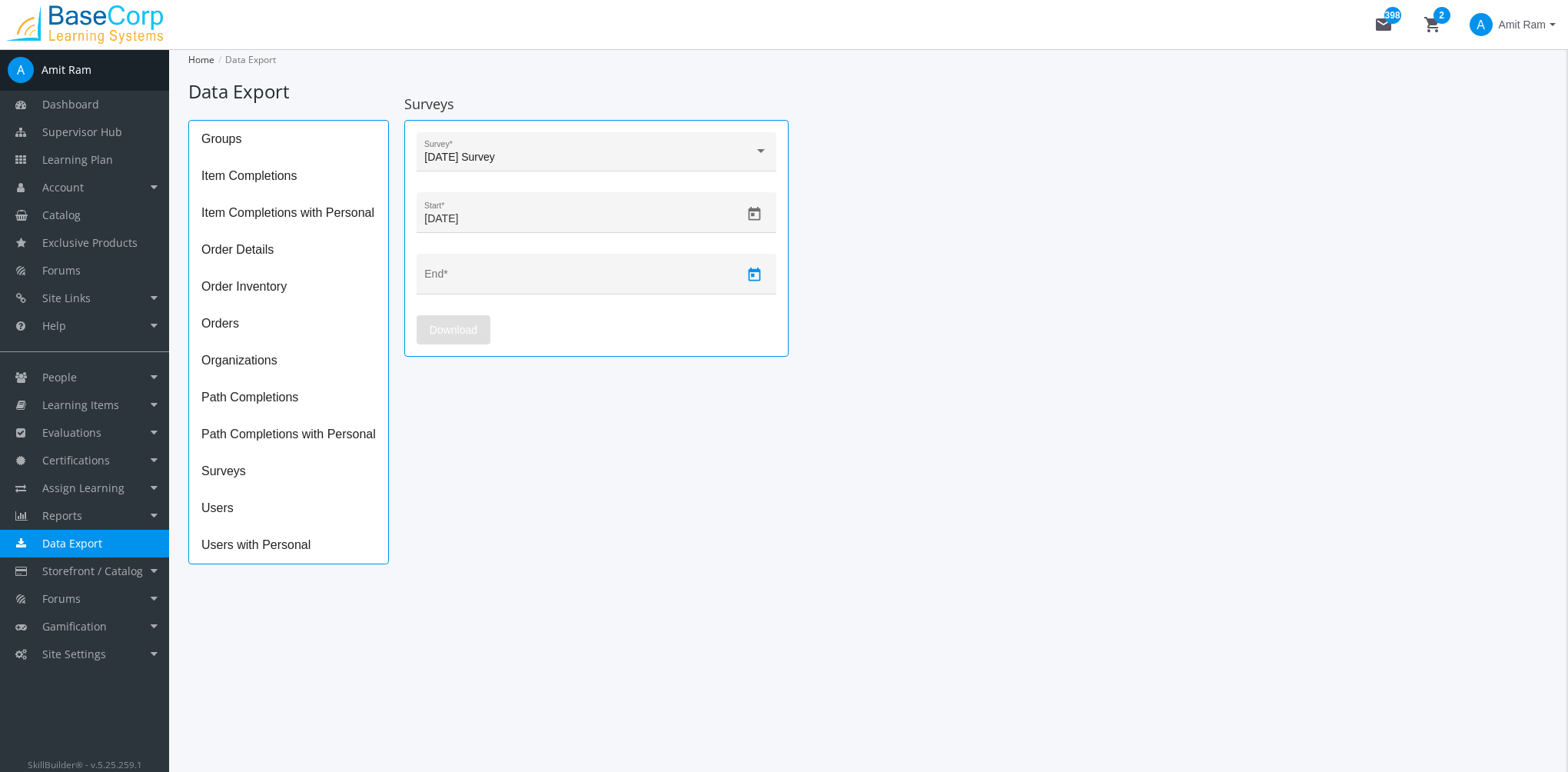
type input "[DATE]"
click at [467, 325] on span "Download" at bounding box center [453, 330] width 48 height 28
click at [936, 455] on div "Groups Item Completions Item Completions with Personal Order Details Order Inve…" at bounding box center [868, 342] width 1360 height 444
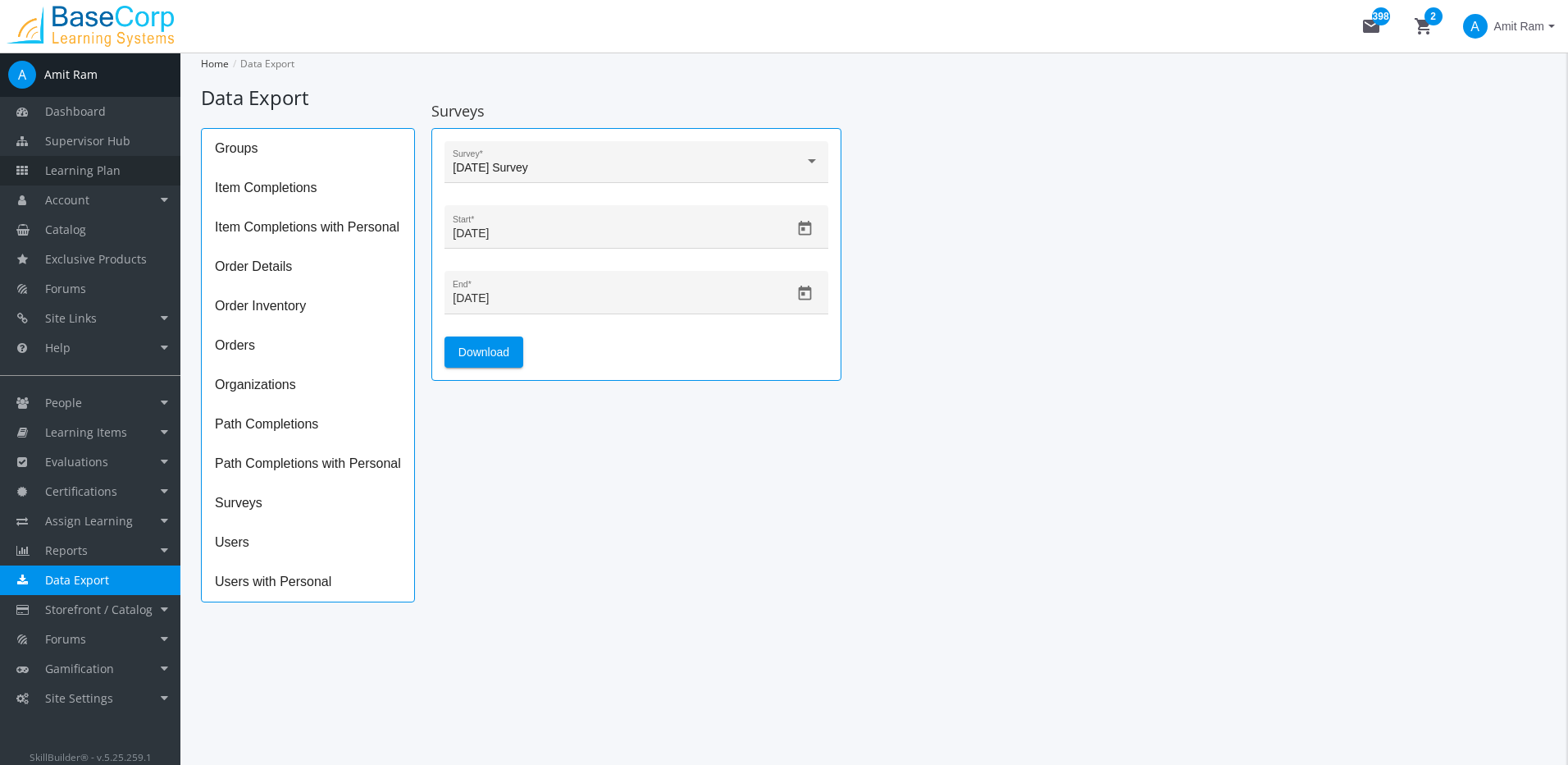
click at [121, 168] on link "Learning Plan" at bounding box center [90, 171] width 181 height 30
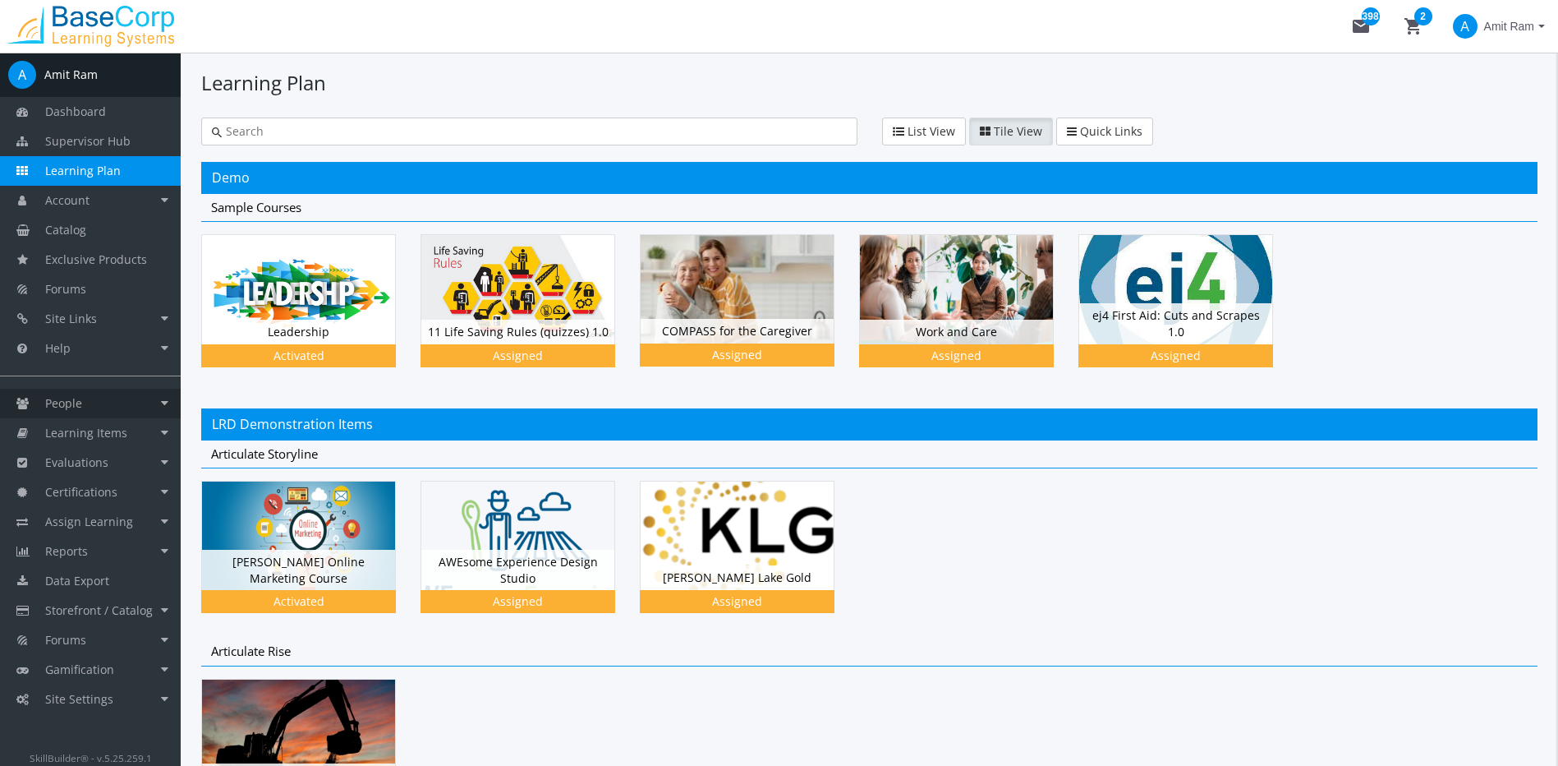
click at [80, 397] on span "People" at bounding box center [63, 403] width 37 height 16
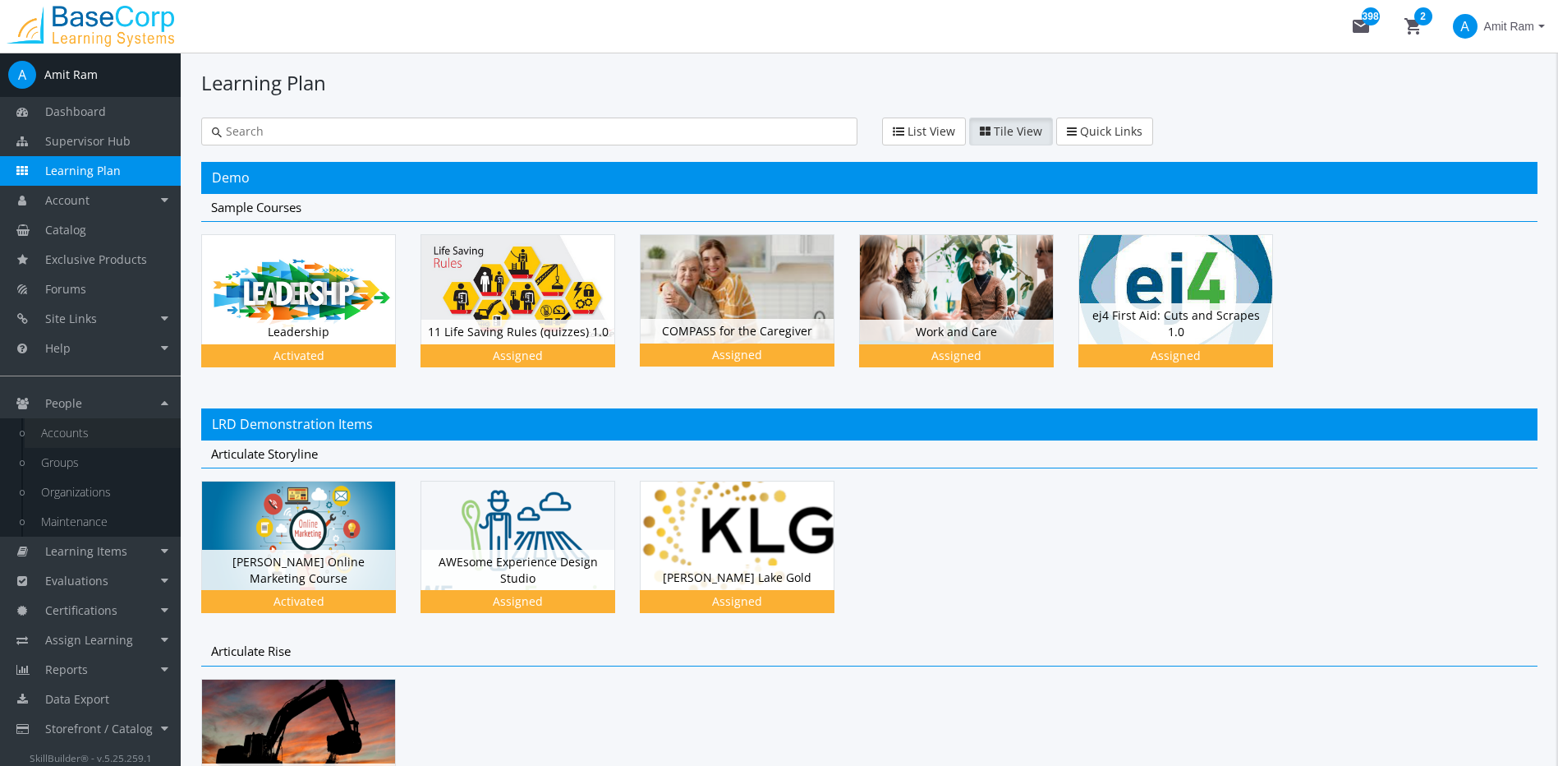
click at [103, 437] on link "Accounts" at bounding box center [103, 433] width 156 height 30
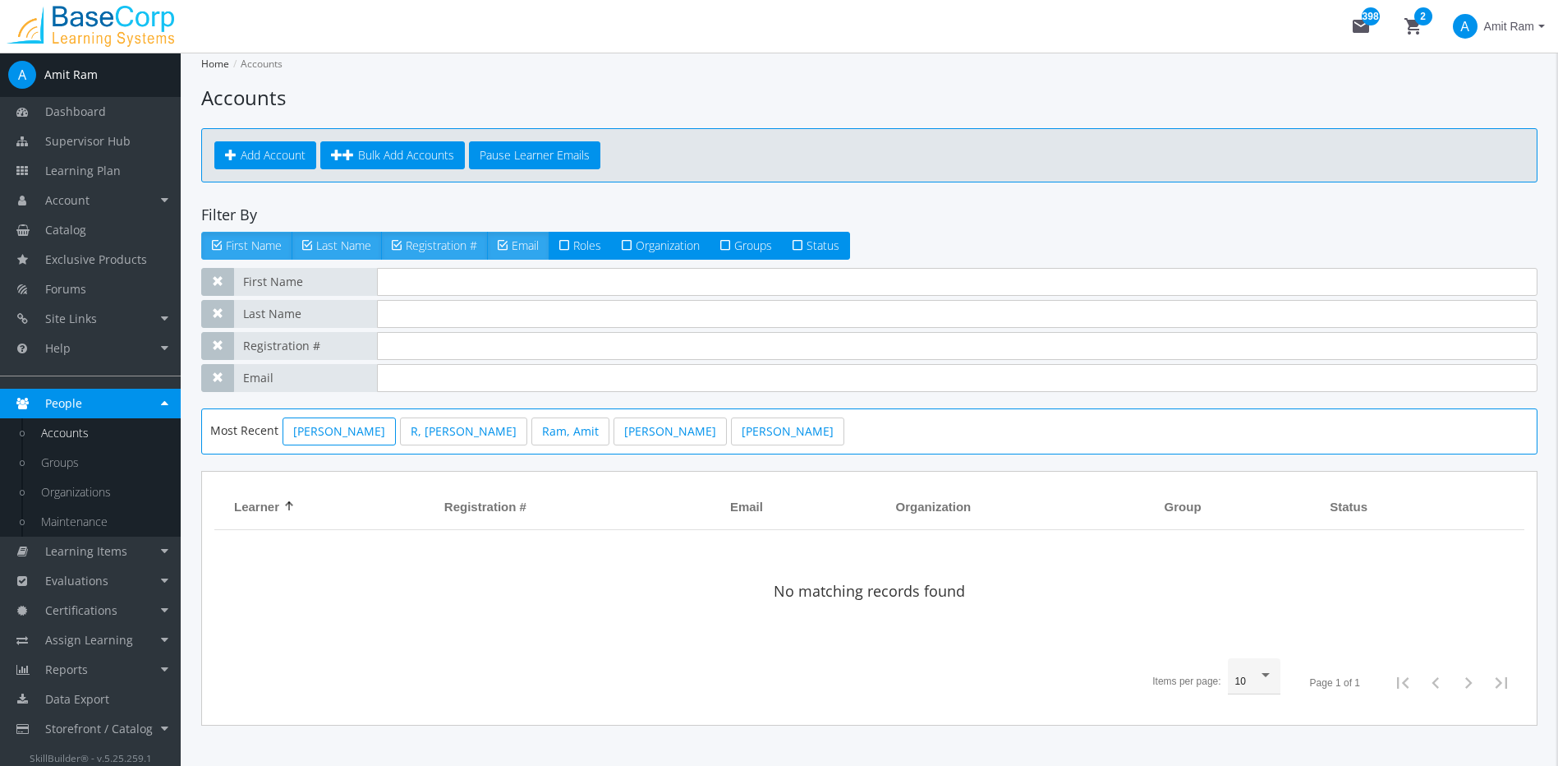
click at [389, 436] on link "[PERSON_NAME]" at bounding box center [339, 431] width 113 height 28
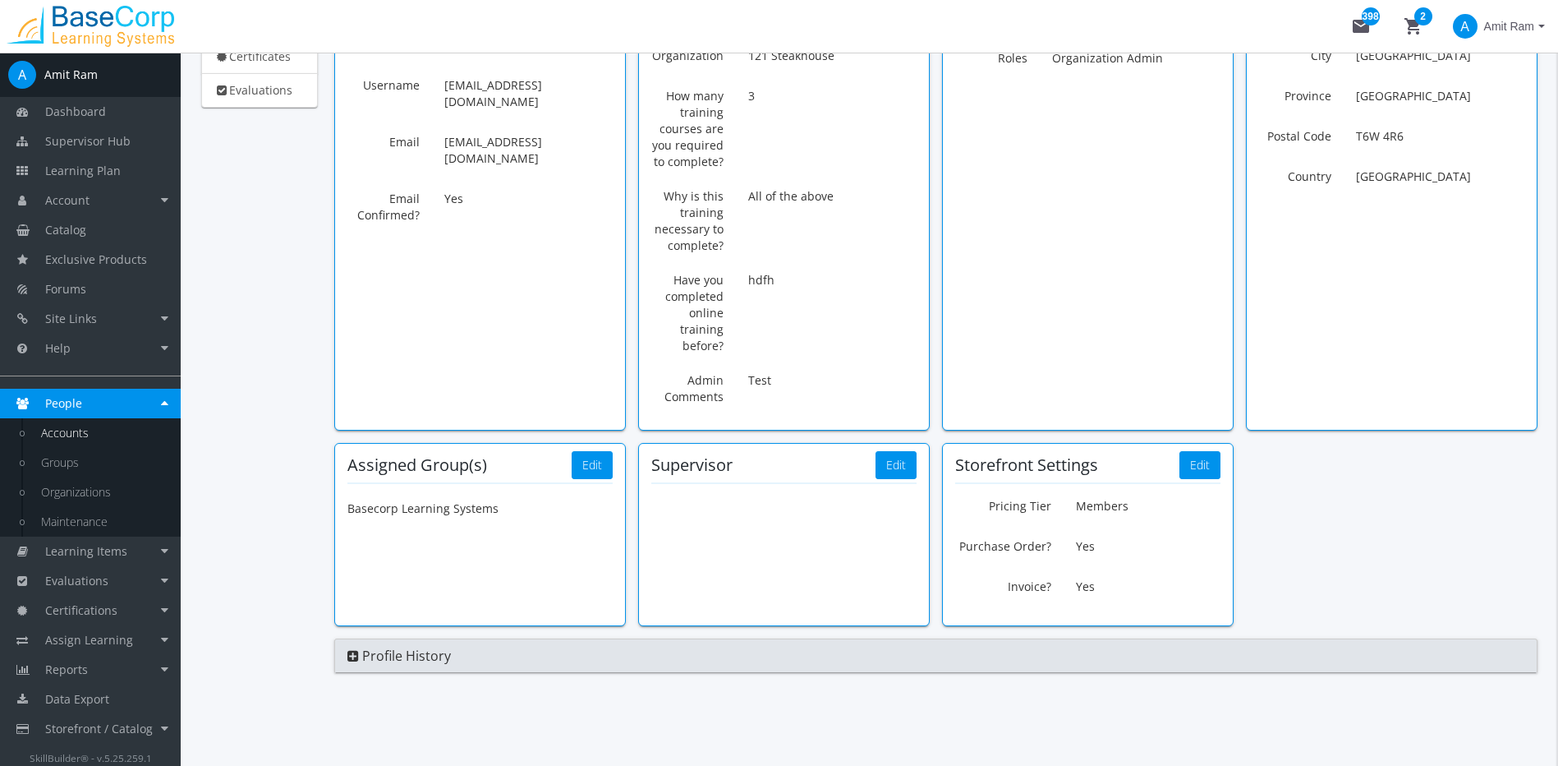
scroll to position [258, 0]
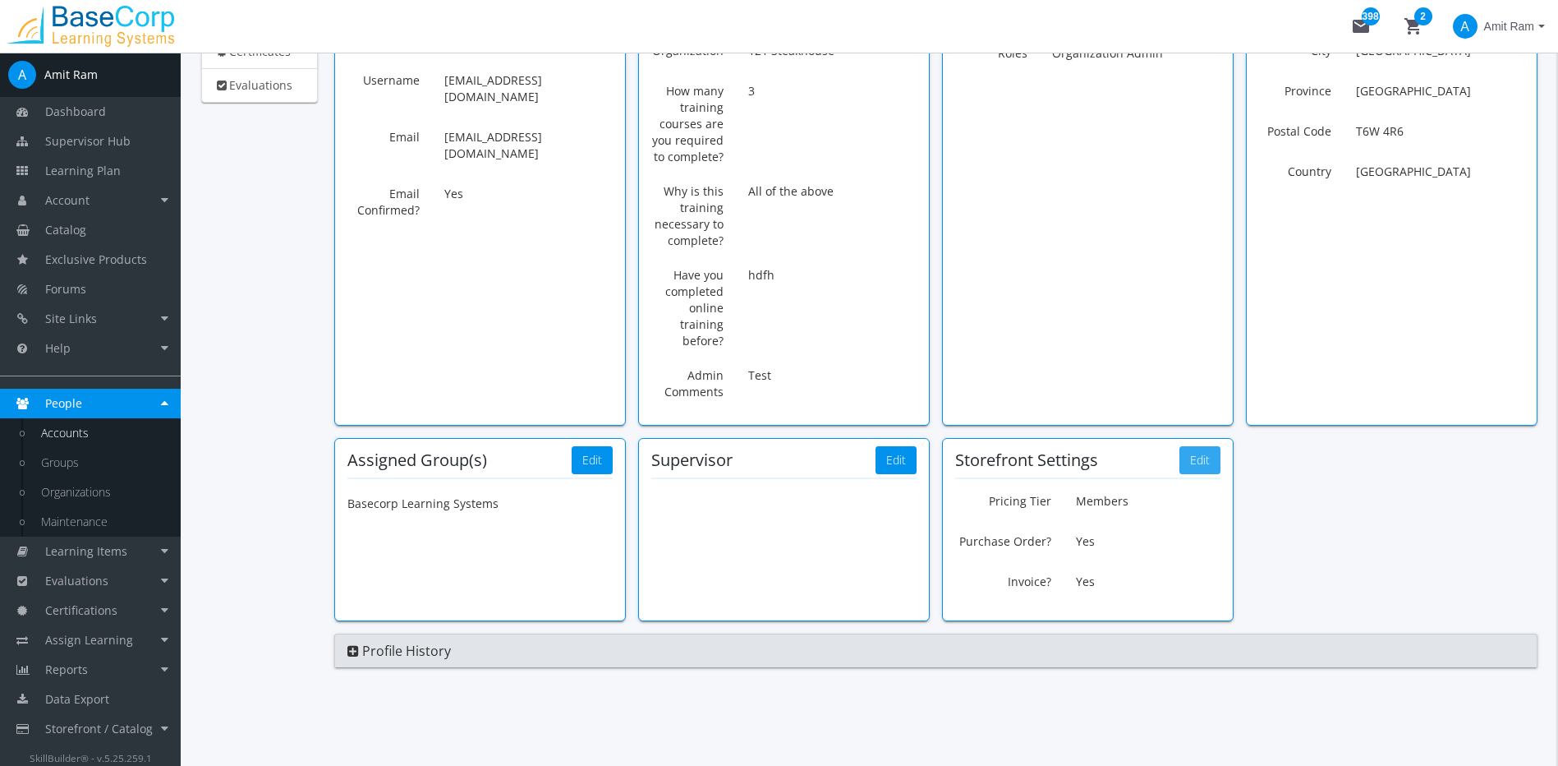
click at [1189, 472] on button "Edit" at bounding box center [1200, 460] width 41 height 28
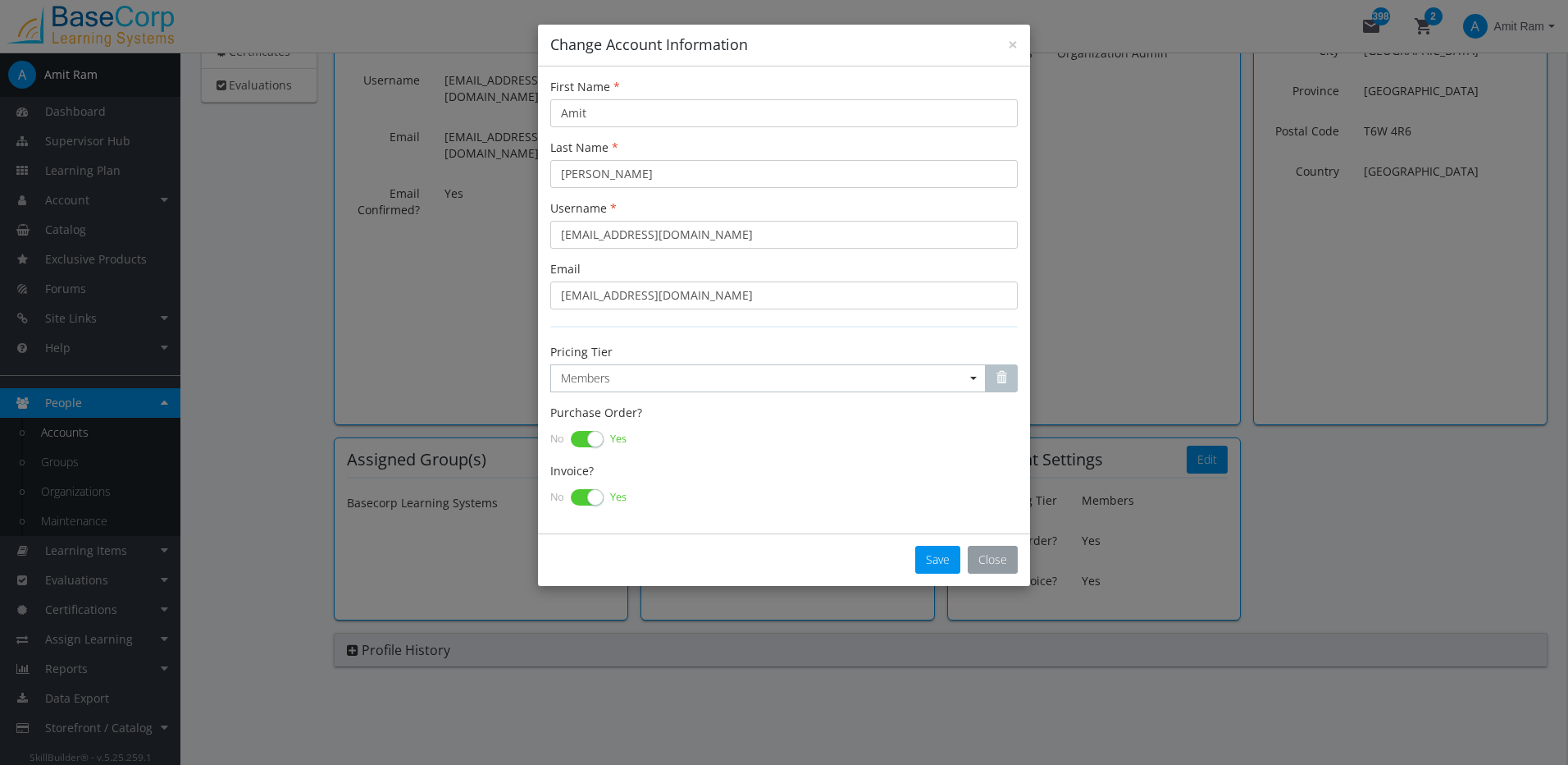
click at [1008, 570] on button "Close" at bounding box center [992, 559] width 50 height 28
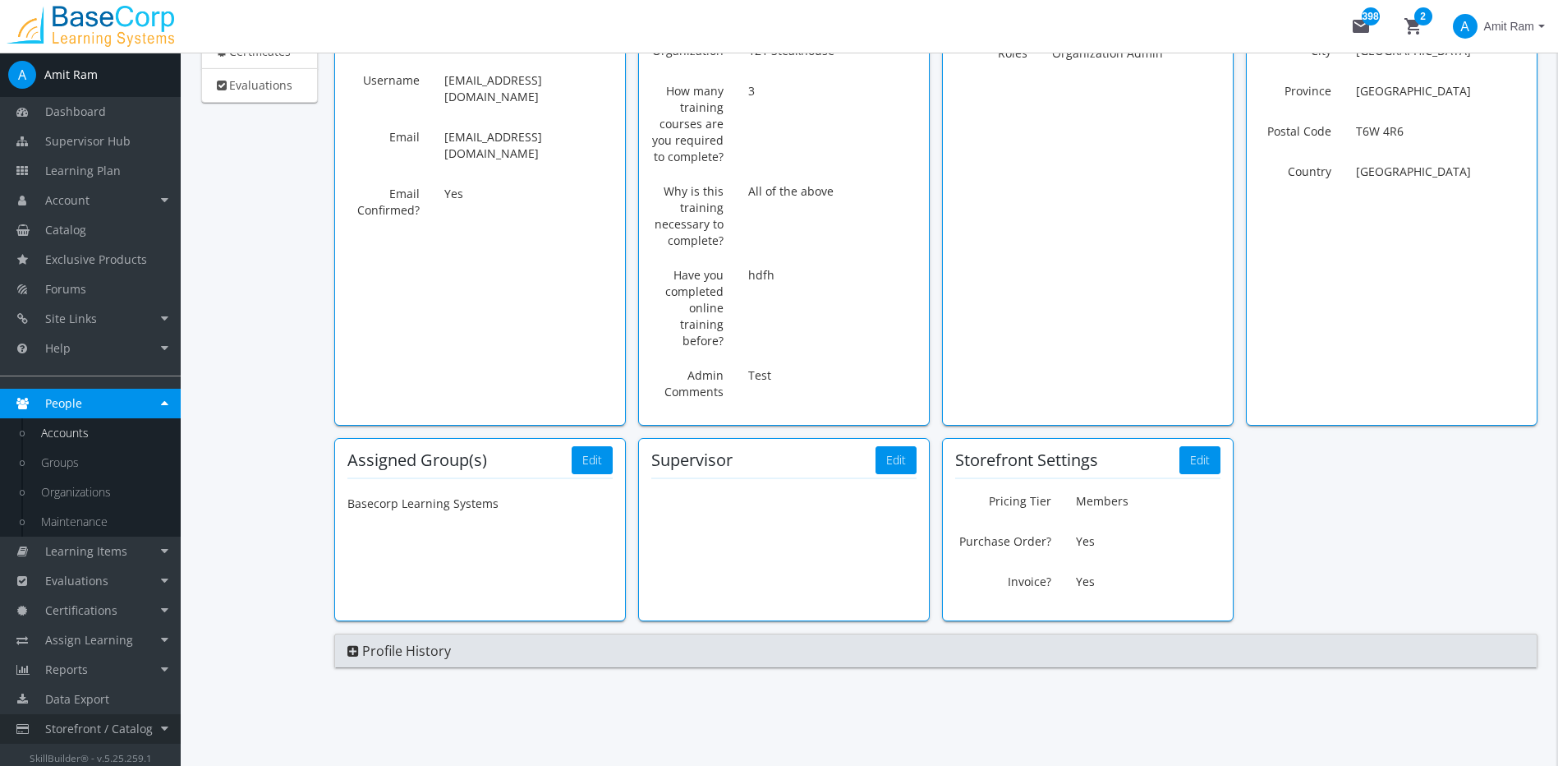
click at [127, 725] on span "Storefront / Catalog" at bounding box center [99, 728] width 108 height 16
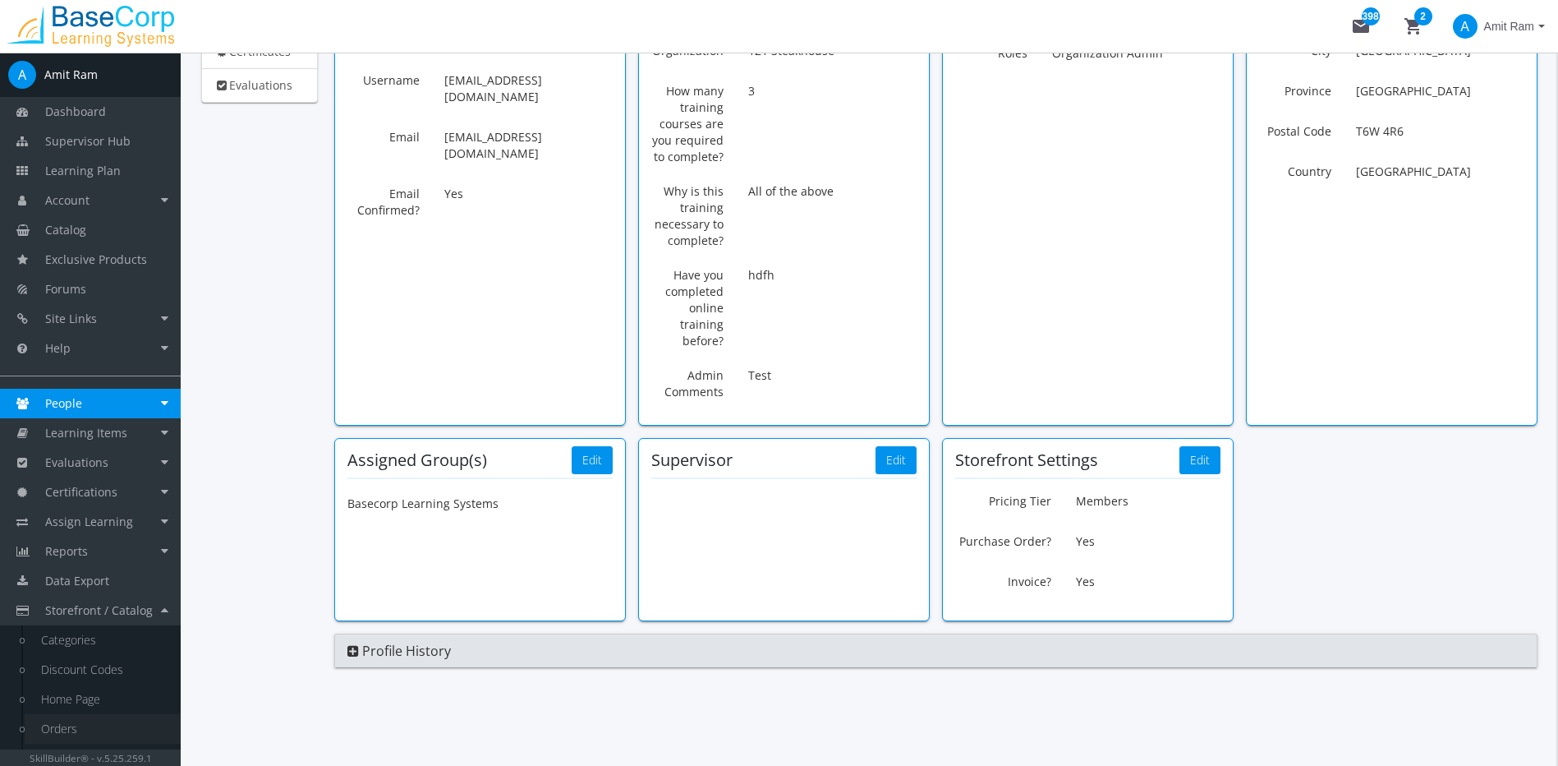
click at [87, 727] on link "Orders" at bounding box center [103, 729] width 156 height 30
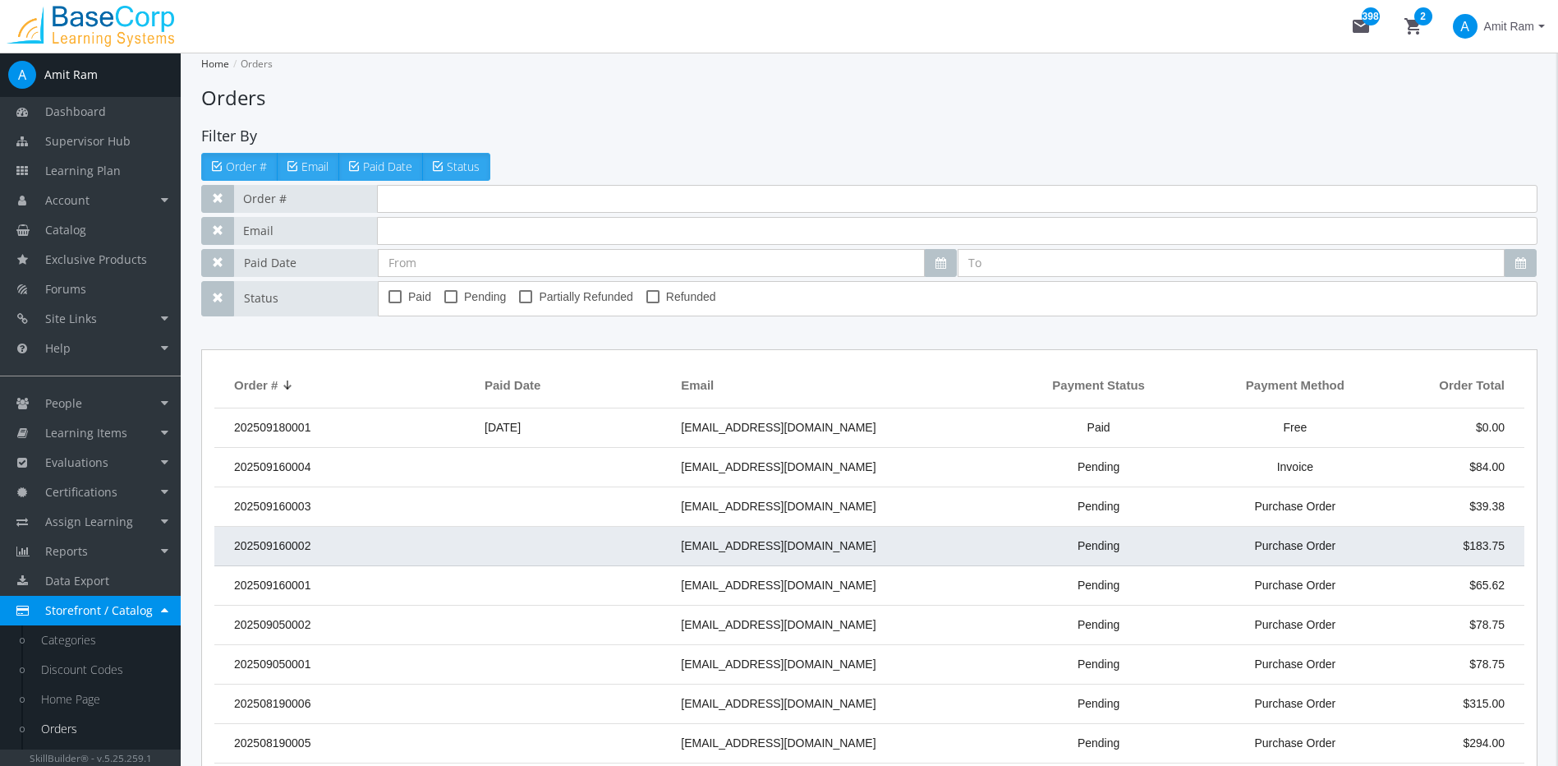
click at [418, 530] on td "202509160002" at bounding box center [345, 546] width 262 height 39
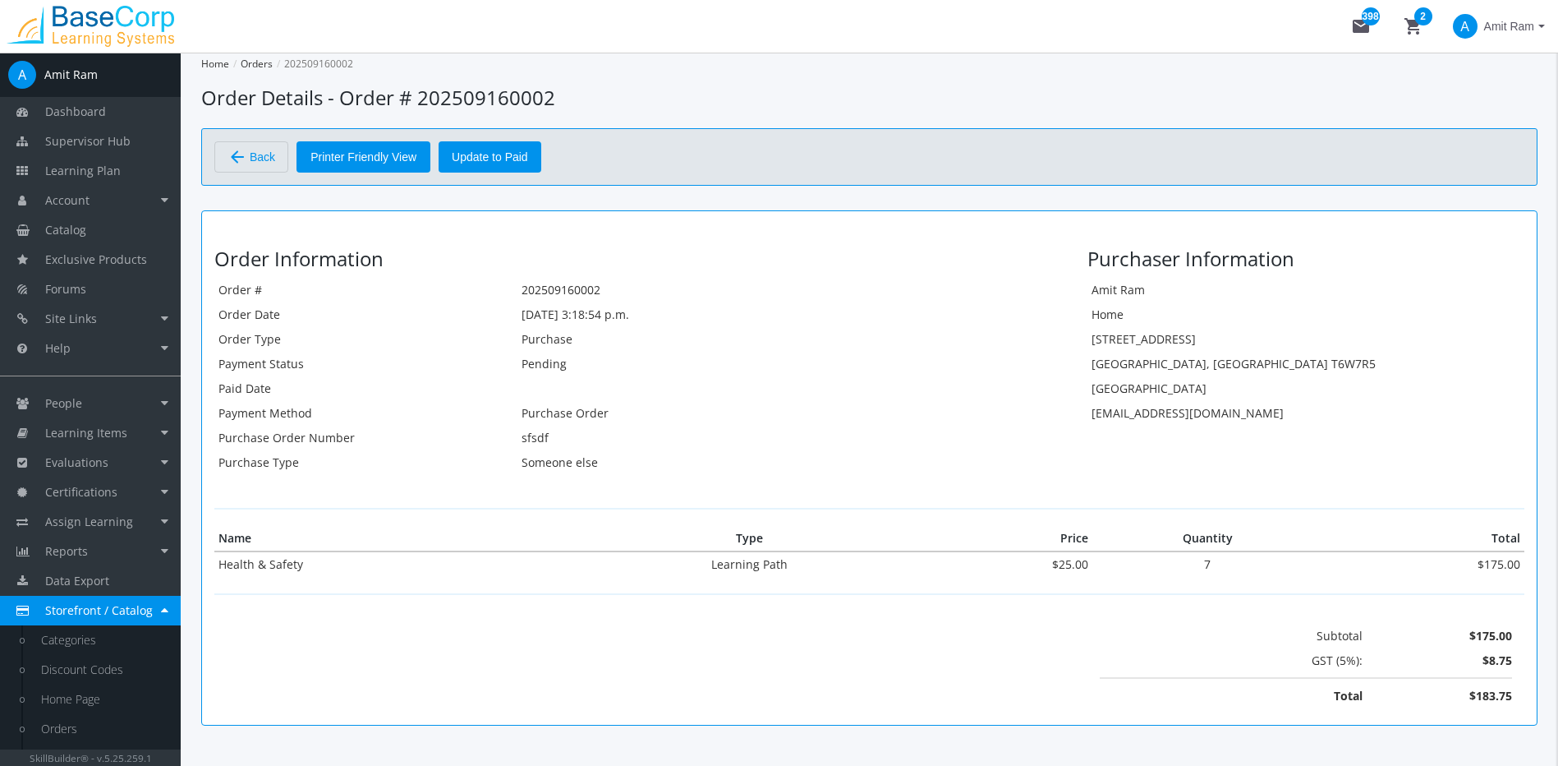
scroll to position [58, 0]
